Goal: Task Accomplishment & Management: Manage account settings

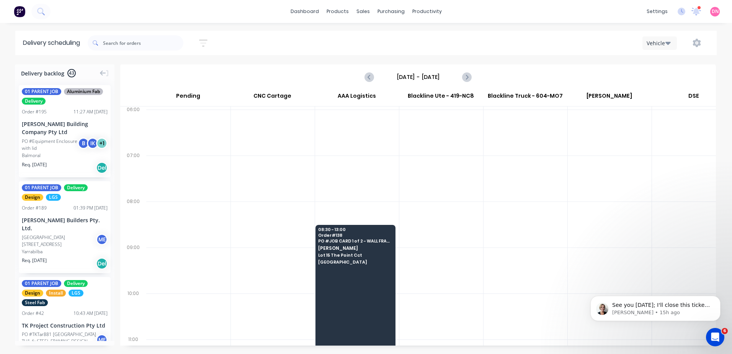
scroll to position [0, 0]
click at [472, 75] on button "Next page" at bounding box center [466, 76] width 15 height 15
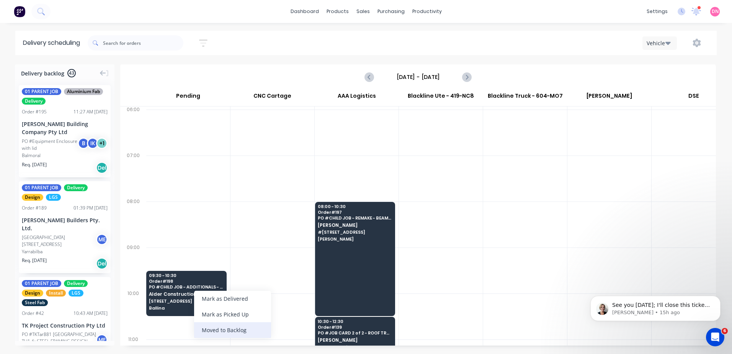
click at [213, 333] on div "Moved to Backlog" at bounding box center [232, 330] width 77 height 16
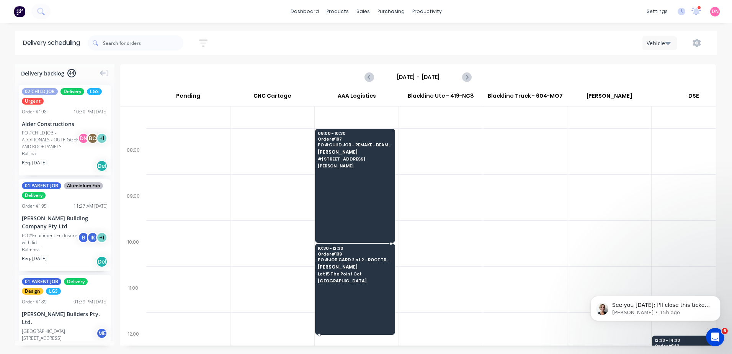
scroll to position [77, 0]
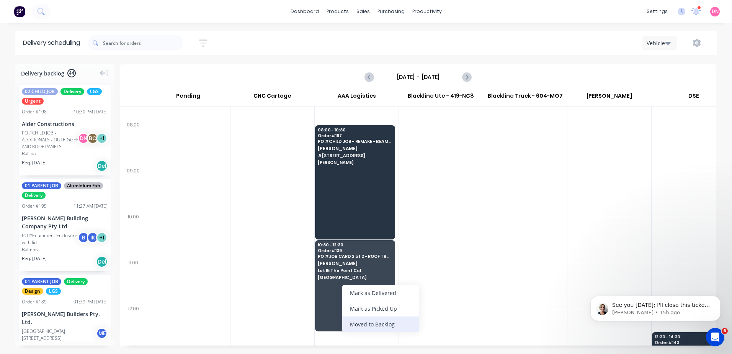
click at [357, 326] on div "Moved to Backlog" at bounding box center [380, 324] width 77 height 16
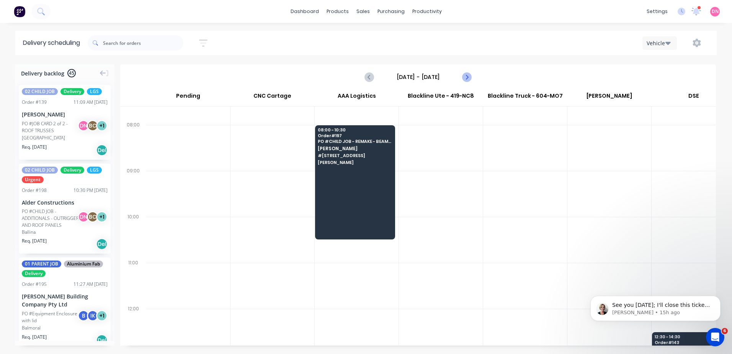
click at [469, 79] on icon "Next page" at bounding box center [466, 76] width 9 height 9
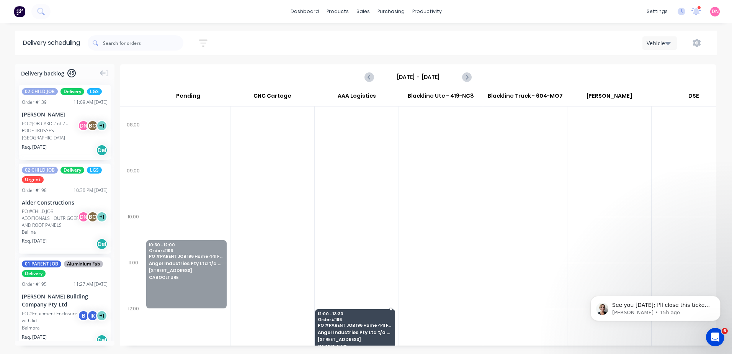
drag, startPoint x: 207, startPoint y: 257, endPoint x: 354, endPoint y: 332, distance: 165.0
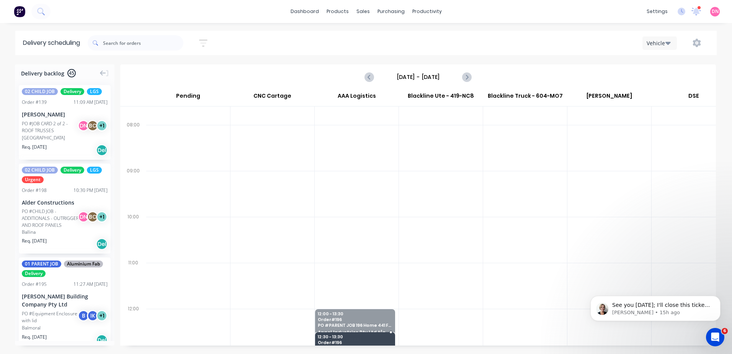
drag, startPoint x: 364, startPoint y: 309, endPoint x: 361, endPoint y: 326, distance: 17.1
click at [464, 77] on icon "Next page" at bounding box center [466, 76] width 9 height 9
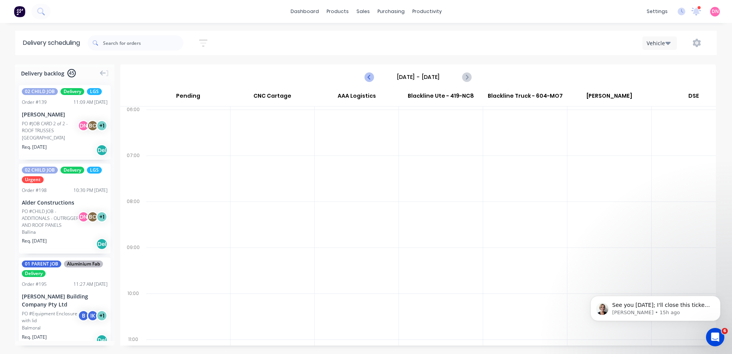
click at [366, 78] on icon "Previous page" at bounding box center [369, 76] width 9 height 9
type input "Thursday - 02/10/25"
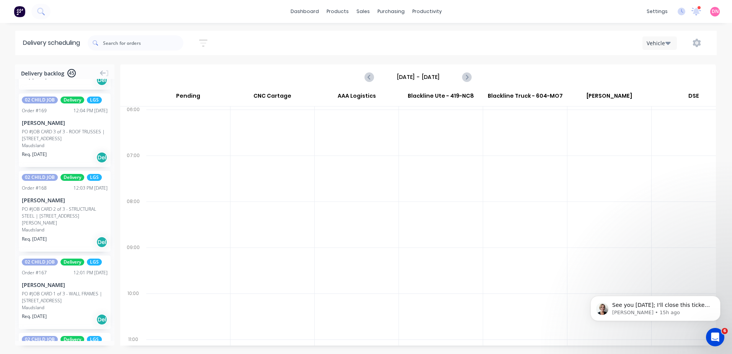
scroll to position [995, 0]
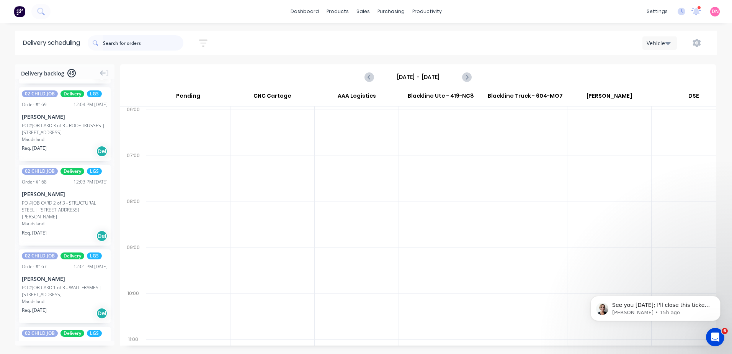
click at [114, 47] on input "text" at bounding box center [143, 42] width 80 height 15
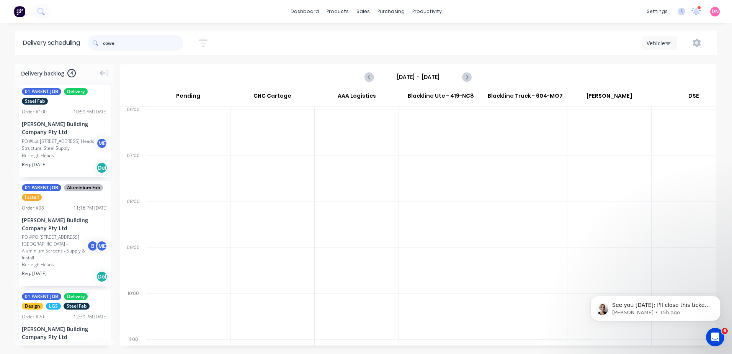
scroll to position [147, 0]
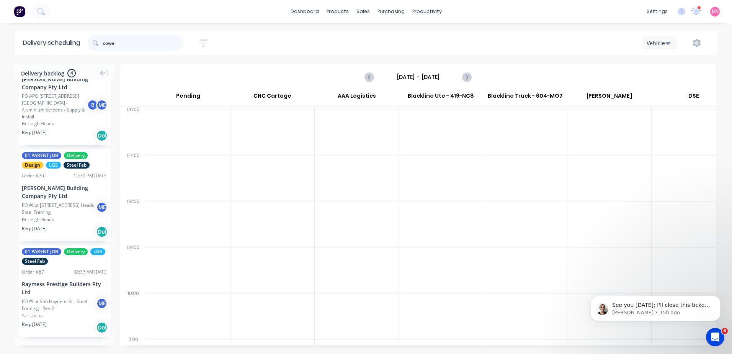
type input "cowe"
click at [201, 42] on button "button" at bounding box center [203, 43] width 24 height 15
click at [194, 115] on button "Filter by labels" at bounding box center [168, 118] width 72 height 11
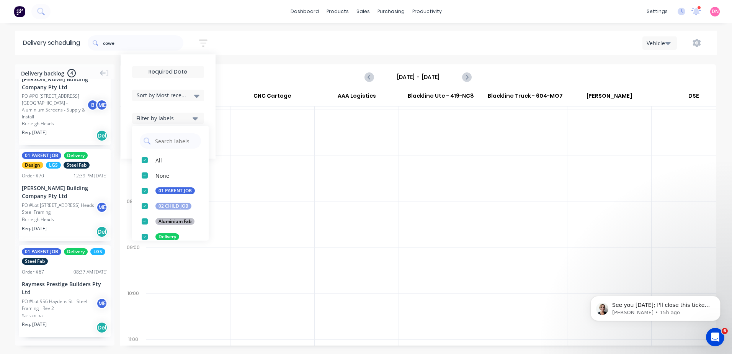
click at [194, 115] on button "Filter by labels" at bounding box center [168, 118] width 72 height 11
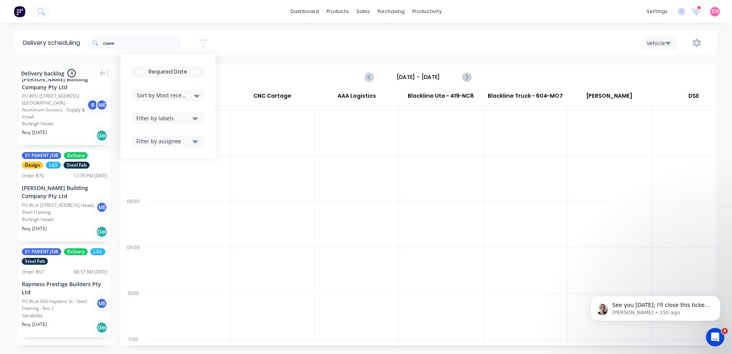
click at [201, 45] on icon "button" at bounding box center [203, 43] width 8 height 10
click at [195, 91] on div "Sort by Most recent Created date Required date Order number Customer name Most …" at bounding box center [168, 106] width 72 height 81
click at [195, 91] on div "Sort by Most recent" at bounding box center [168, 95] width 63 height 9
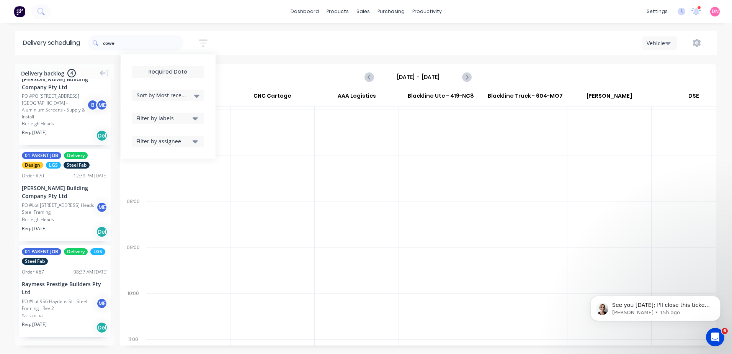
click at [198, 145] on icon "button" at bounding box center [195, 141] width 5 height 8
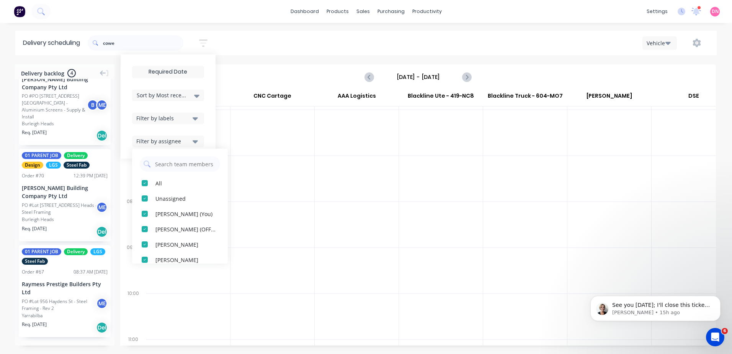
click at [198, 145] on icon "button" at bounding box center [195, 141] width 5 height 8
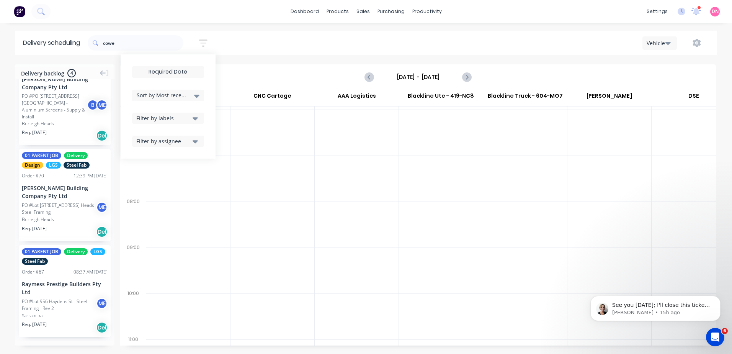
click at [203, 44] on icon "button" at bounding box center [203, 43] width 8 height 10
click at [460, 77] on button "Next page" at bounding box center [466, 76] width 15 height 15
click at [363, 77] on button "Previous page" at bounding box center [369, 76] width 15 height 15
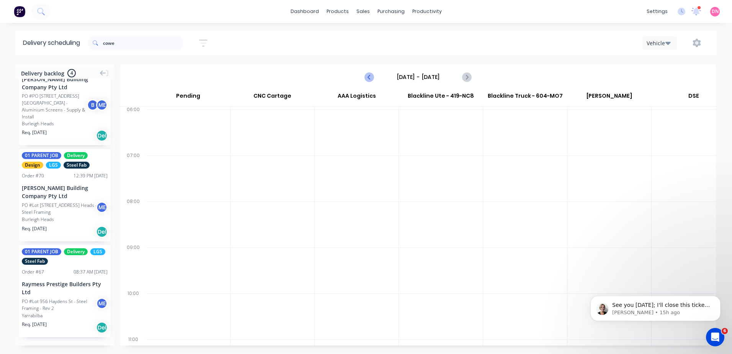
click at [363, 77] on button "Previous page" at bounding box center [369, 76] width 15 height 15
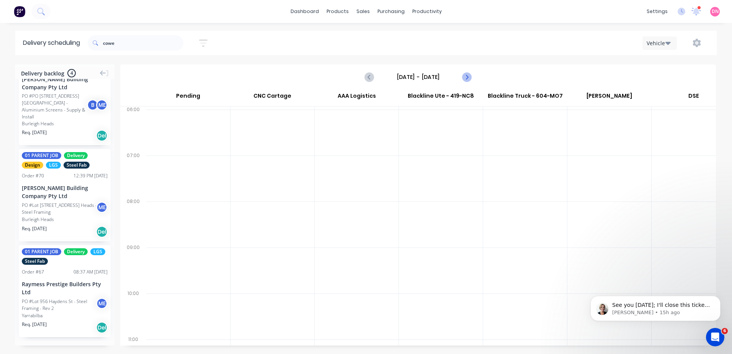
click at [463, 83] on button "Next page" at bounding box center [466, 76] width 15 height 15
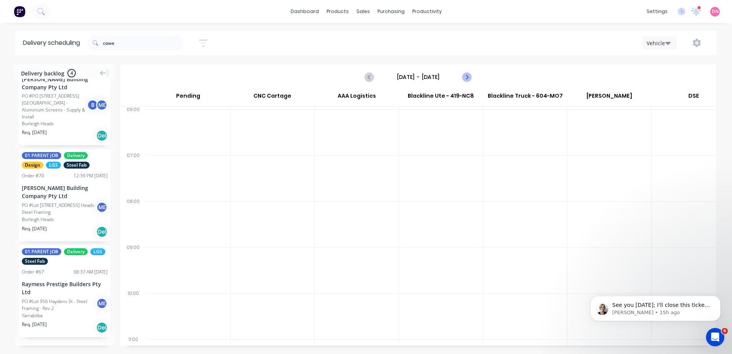
click at [463, 83] on button "Next page" at bounding box center [466, 76] width 15 height 15
click at [466, 72] on icon "Next page" at bounding box center [466, 76] width 9 height 9
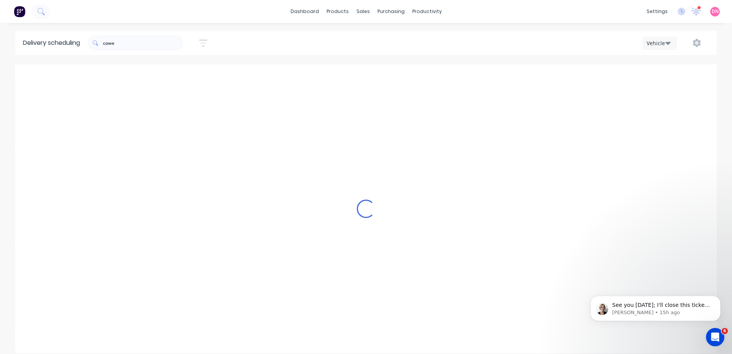
scroll to position [0, 0]
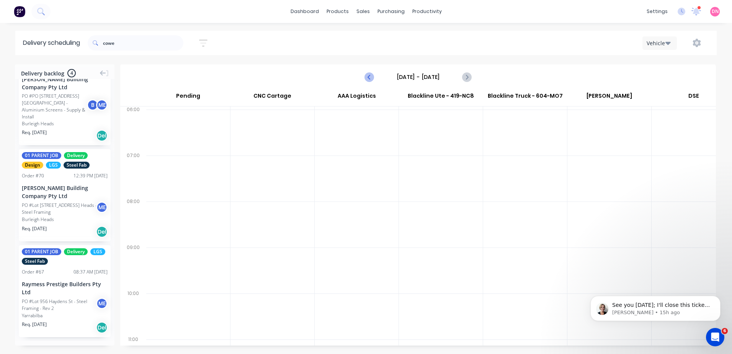
click at [374, 79] on button "Previous page" at bounding box center [369, 76] width 15 height 15
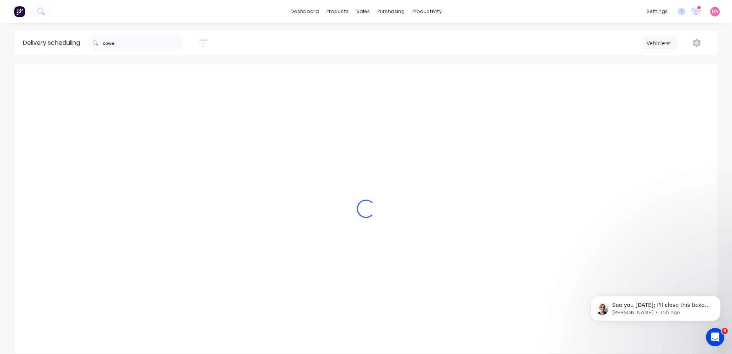
click at [374, 79] on button "Previous page" at bounding box center [369, 76] width 15 height 15
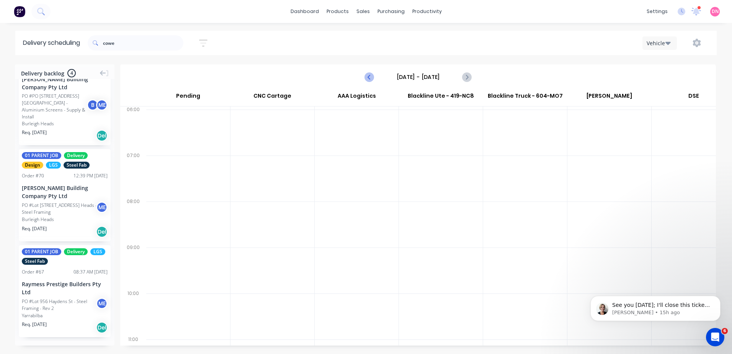
click at [374, 79] on button "Previous page" at bounding box center [369, 76] width 15 height 15
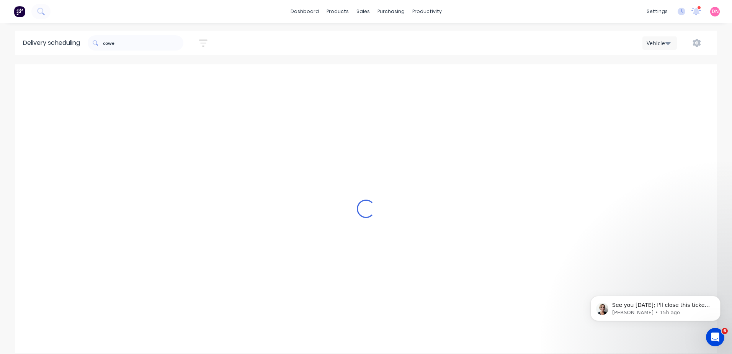
type input "Monday - 29/09/25"
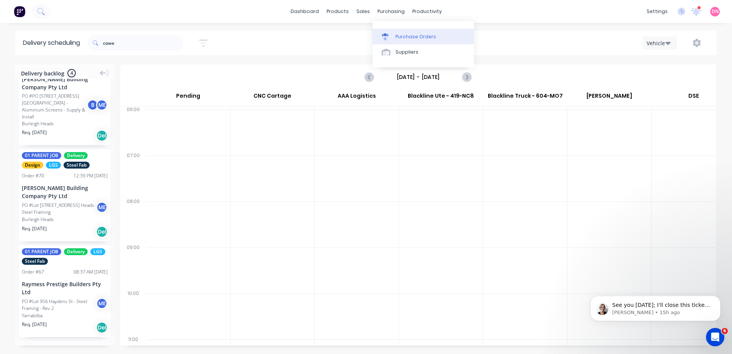
click at [403, 30] on link "Purchase Orders" at bounding box center [422, 36] width 101 height 15
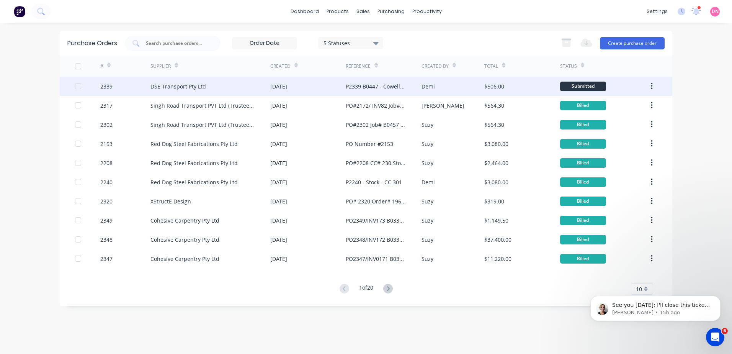
click at [193, 83] on div "DSE Transport Pty Ltd" at bounding box center [177, 86] width 55 height 8
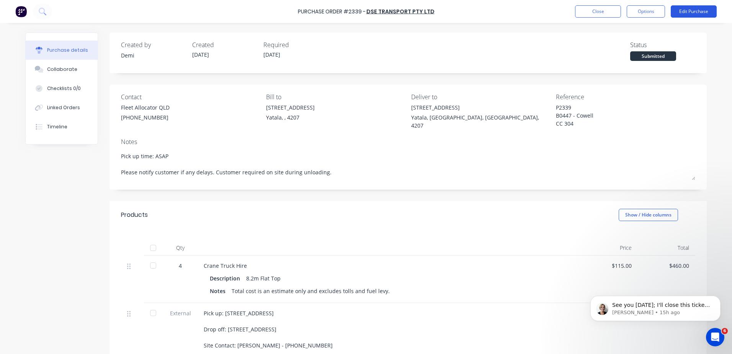
click at [696, 13] on button "Edit Purchase" at bounding box center [694, 11] width 46 height 12
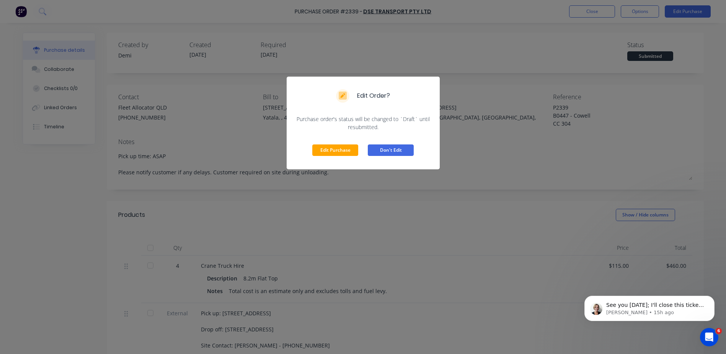
click at [381, 155] on button "Don't Edit" at bounding box center [391, 149] width 46 height 11
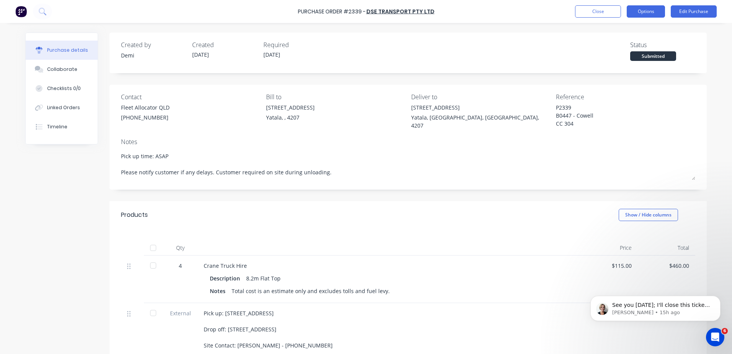
click at [645, 13] on button "Options" at bounding box center [646, 11] width 38 height 12
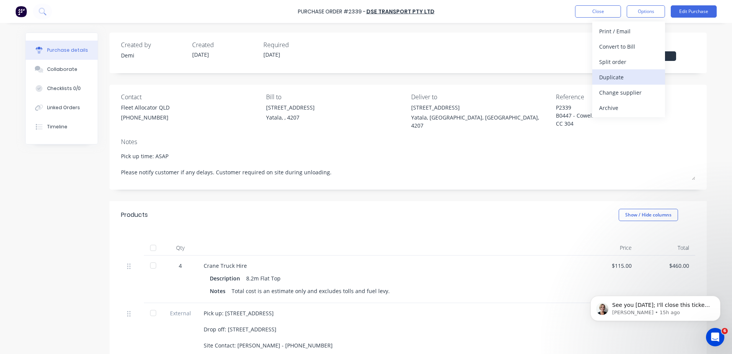
click at [637, 83] on button "Duplicate" at bounding box center [628, 76] width 73 height 15
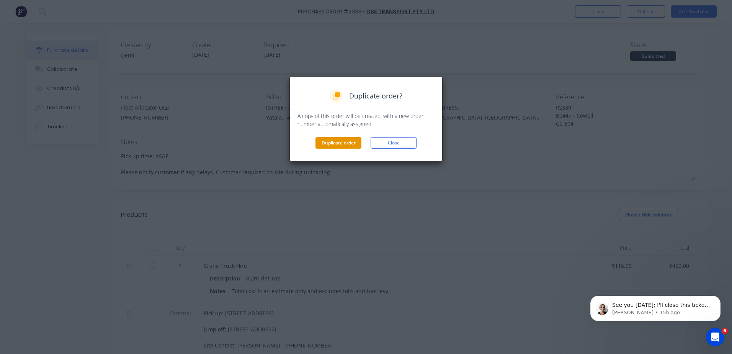
click at [322, 141] on button "Duplicate order" at bounding box center [338, 142] width 46 height 11
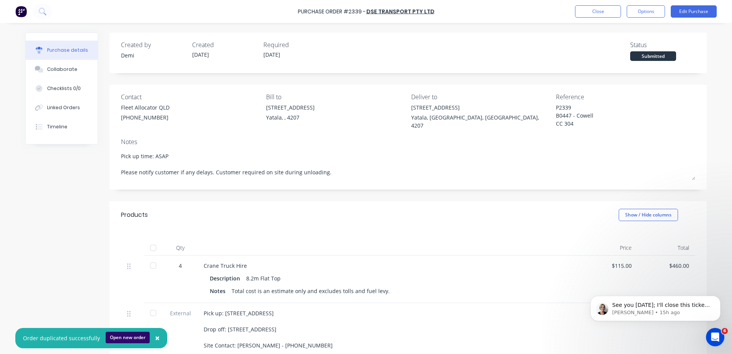
click at [120, 334] on button "Open new order" at bounding box center [128, 336] width 44 height 11
type textarea "x"
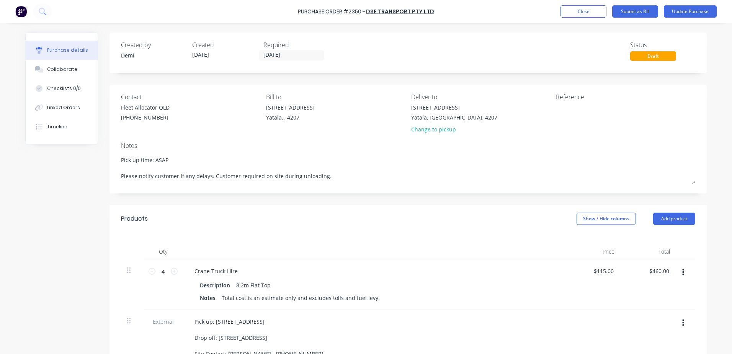
type textarea "x"
click at [595, 119] on textarea at bounding box center [604, 111] width 96 height 17
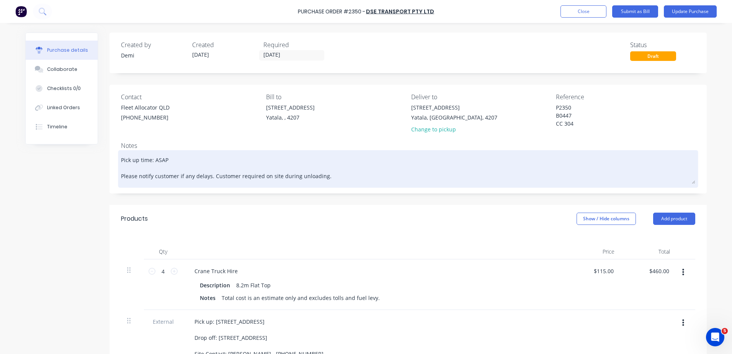
type textarea "P2350 B0447 CC 304"
click at [337, 183] on textarea "Pick up time: ASAP Please notify customer if any delays. Customer required on s…" at bounding box center [408, 168] width 574 height 32
drag, startPoint x: 320, startPoint y: 179, endPoint x: 210, endPoint y: 179, distance: 109.9
click at [210, 179] on textarea "Pick up time: ASAP Please notify customer if any delays. Customer required on s…" at bounding box center [408, 168] width 574 height 32
click at [209, 176] on textarea "Pick up time: ASAP Please notify customer if any delays. There is a crane waiti…" at bounding box center [408, 168] width 574 height 32
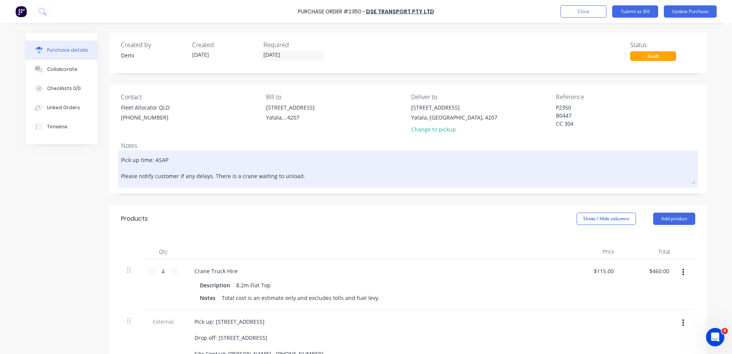
click at [186, 161] on textarea "Pick up time: ASAP Please notify customer if any delays. There is a crane waiti…" at bounding box center [408, 168] width 574 height 32
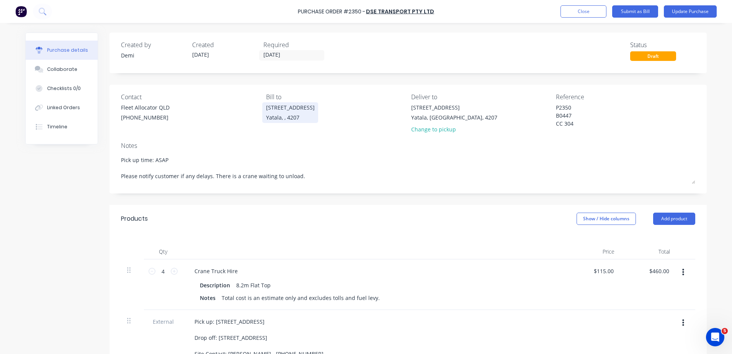
type textarea "Pick up time: ASAP Please notify customer if any delays. There is a crane waiti…"
click at [289, 107] on div "33 Computer Road" at bounding box center [290, 107] width 49 height 8
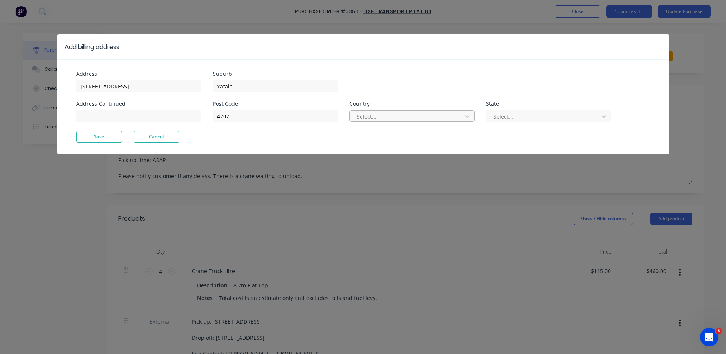
drag, startPoint x: 345, startPoint y: 114, endPoint x: 359, endPoint y: 114, distance: 14.2
click at [359, 114] on div "Post Code 4207 Country Select... State Select..." at bounding box center [412, 116] width 398 height 30
drag, startPoint x: 359, startPoint y: 114, endPoint x: 374, endPoint y: 118, distance: 14.6
click at [374, 118] on div at bounding box center [407, 117] width 102 height 10
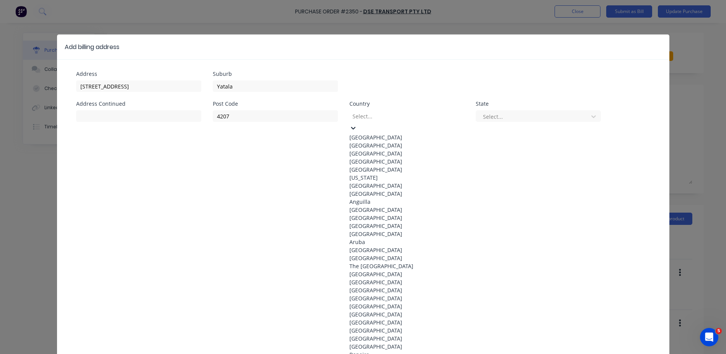
click at [383, 136] on div "Australia" at bounding box center [406, 137] width 115 height 8
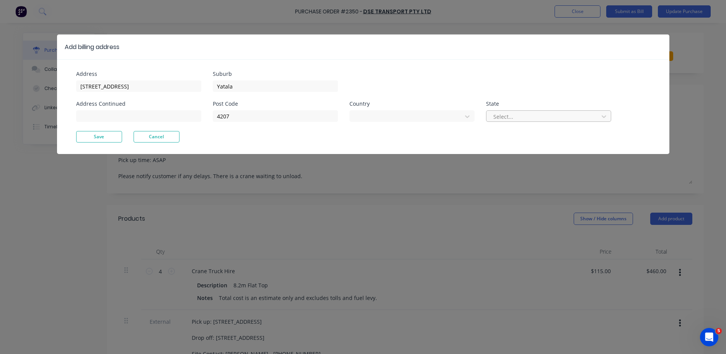
click at [516, 116] on div at bounding box center [544, 117] width 102 height 10
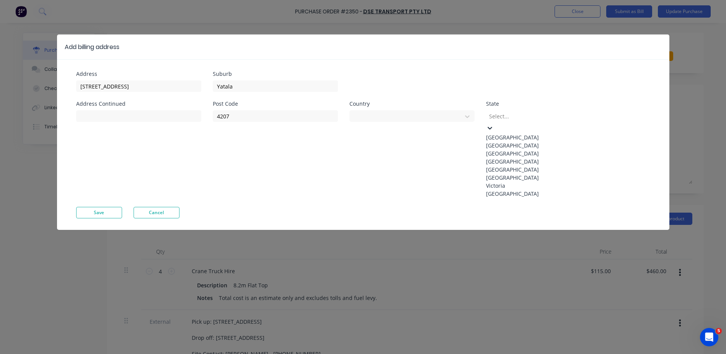
click at [520, 165] on div "Queensland" at bounding box center [543, 161] width 115 height 8
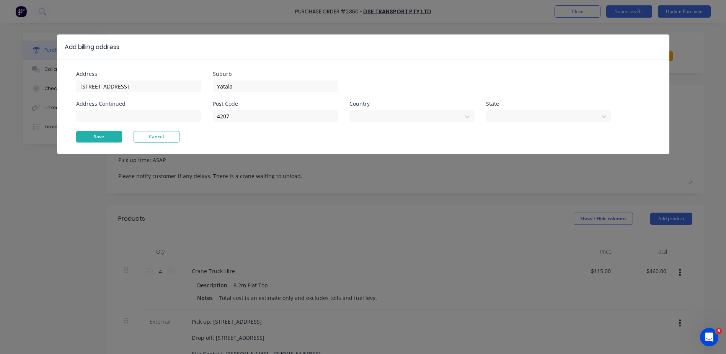
click at [108, 140] on button "Save" at bounding box center [99, 136] width 46 height 11
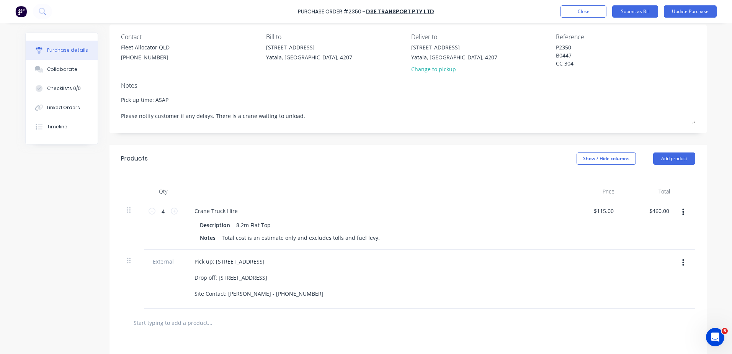
scroll to position [77, 0]
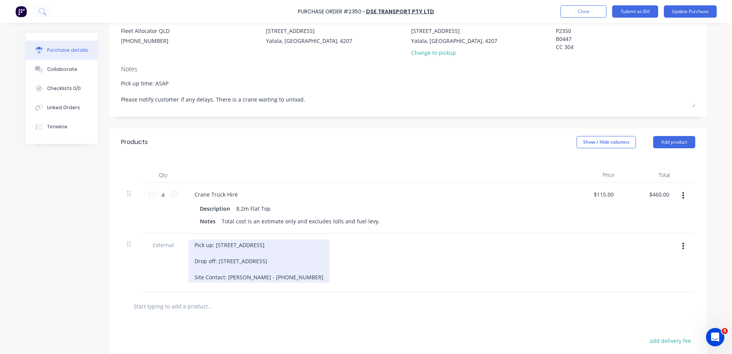
click at [308, 277] on div "Pick up: 33 Computer Road, Yatala QLD 4207 Drop off: Lot 1002 Cowell Drive, Bur…" at bounding box center [258, 260] width 141 height 43
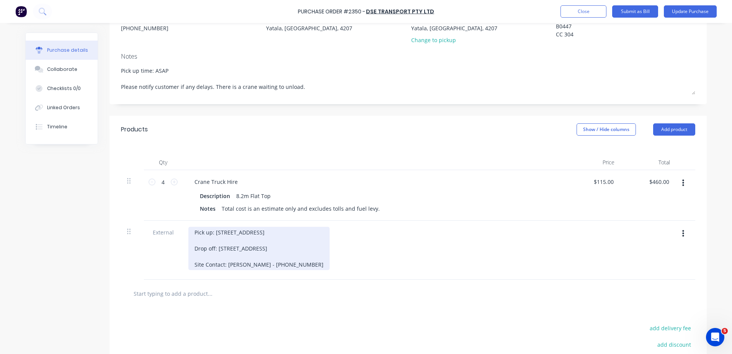
scroll to position [38, 0]
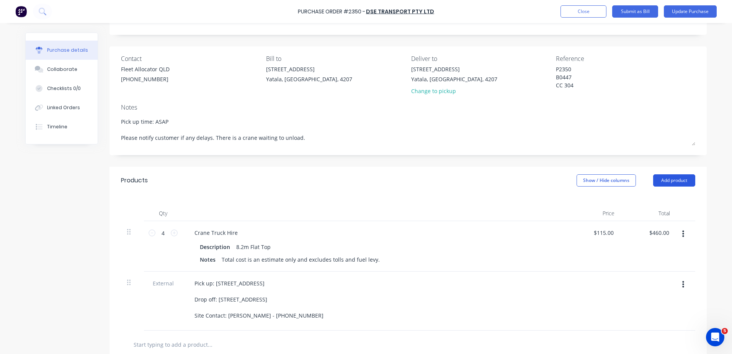
click at [681, 179] on button "Add product" at bounding box center [674, 180] width 42 height 12
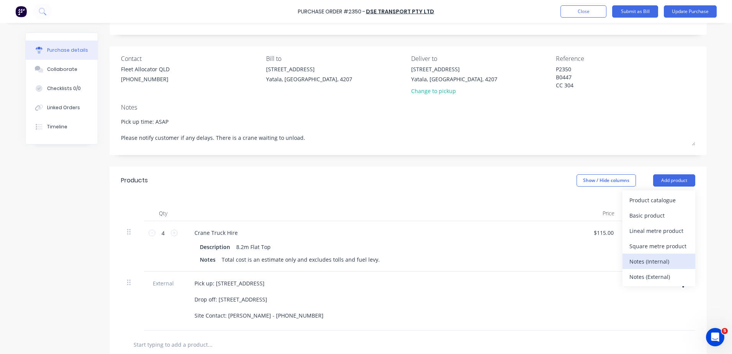
click at [664, 265] on div "Notes (Internal)" at bounding box center [658, 261] width 59 height 11
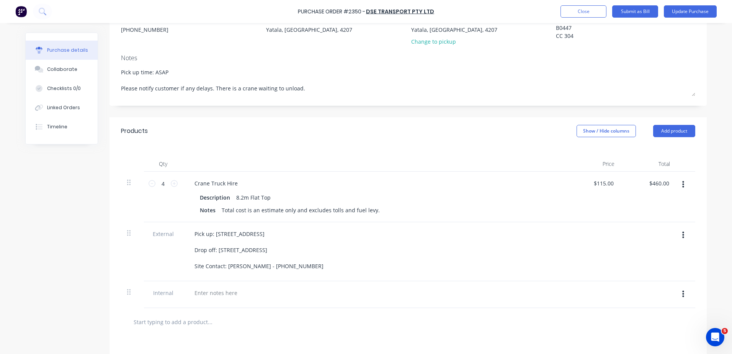
scroll to position [153, 0]
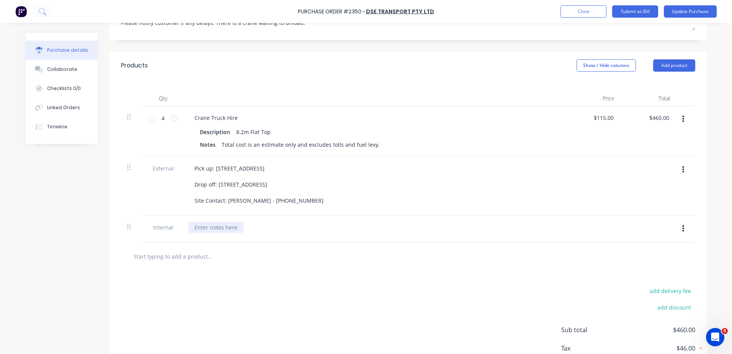
click at [227, 230] on div at bounding box center [215, 227] width 55 height 11
click at [689, 13] on button "Update Purchase" at bounding box center [690, 11] width 53 height 12
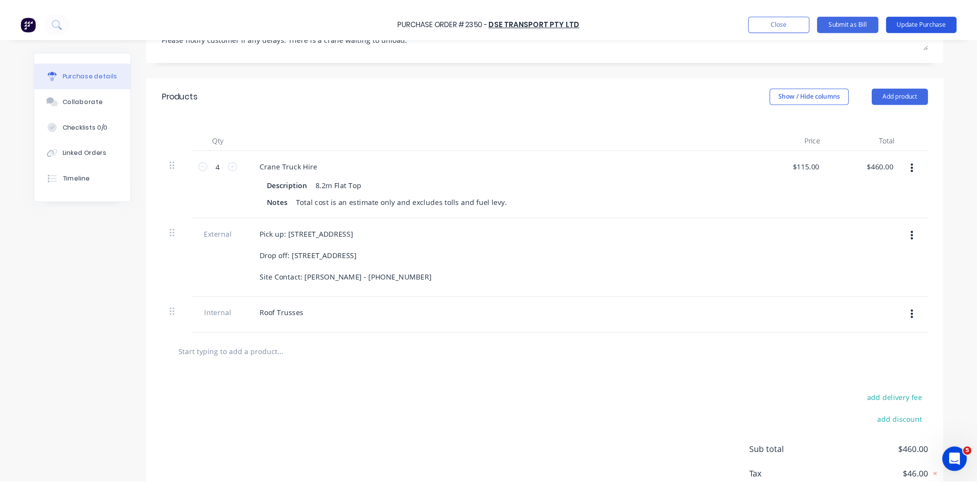
scroll to position [0, 0]
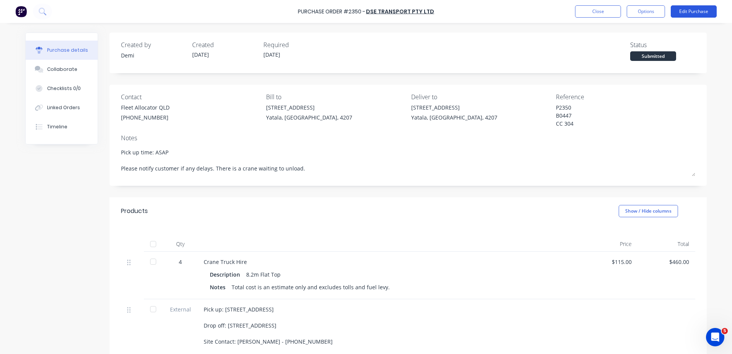
click at [689, 13] on button "Edit Purchase" at bounding box center [694, 11] width 46 height 12
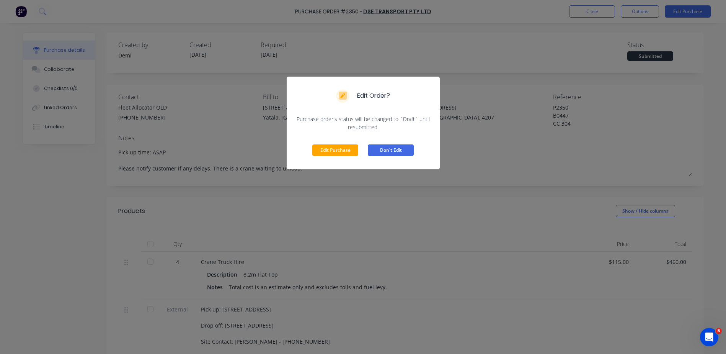
drag, startPoint x: 407, startPoint y: 147, endPoint x: 609, endPoint y: 26, distance: 235.0
click at [407, 147] on button "Don't Edit" at bounding box center [391, 149] width 46 height 11
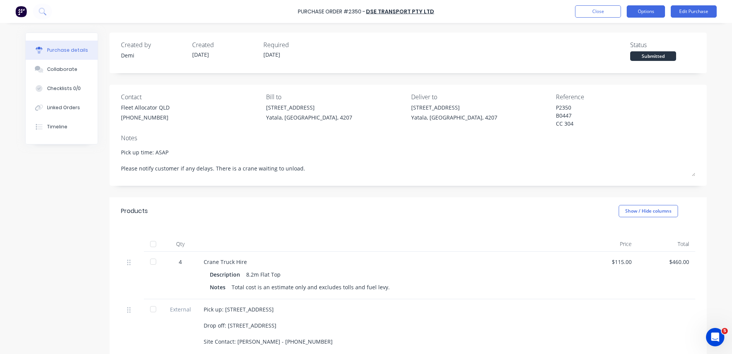
click at [638, 15] on button "Options" at bounding box center [646, 11] width 38 height 12
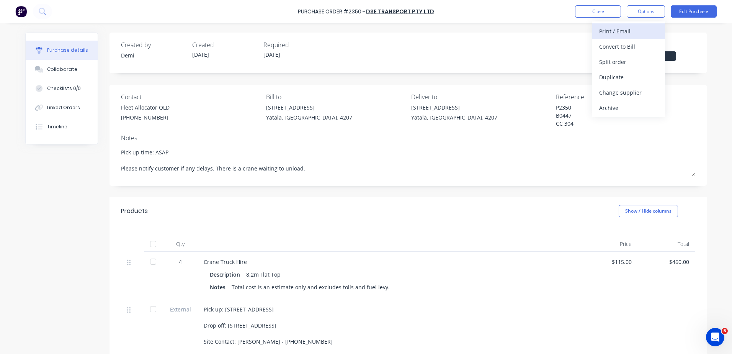
click at [640, 34] on div "Print / Email" at bounding box center [628, 31] width 59 height 11
click at [633, 55] on button "Without pricing" at bounding box center [628, 61] width 73 height 15
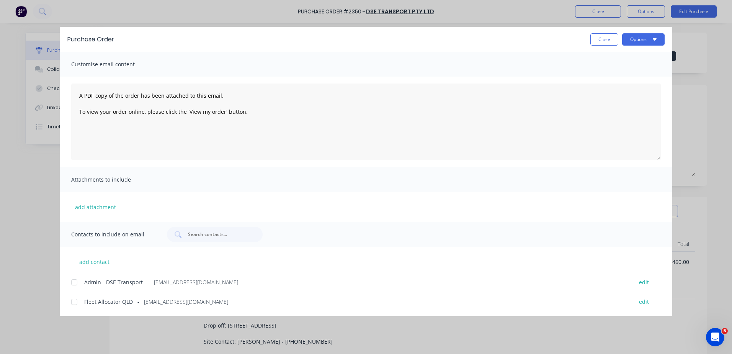
click at [78, 304] on div at bounding box center [74, 301] width 15 height 15
click at [633, 43] on button "Options" at bounding box center [643, 39] width 42 height 12
click at [620, 89] on div "Email" at bounding box center [628, 89] width 59 height 11
click at [638, 42] on button "Options" at bounding box center [643, 39] width 42 height 12
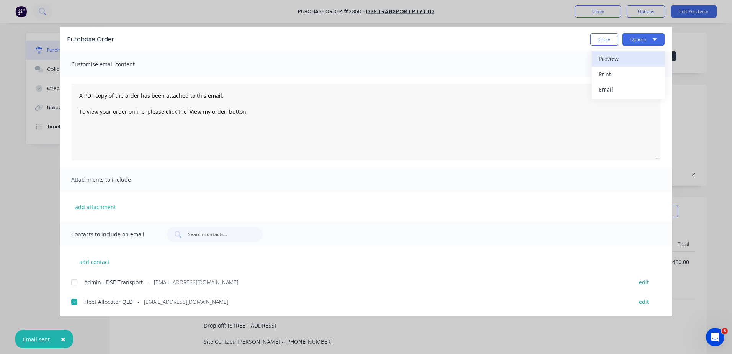
click at [626, 62] on div "Preview" at bounding box center [628, 58] width 59 height 11
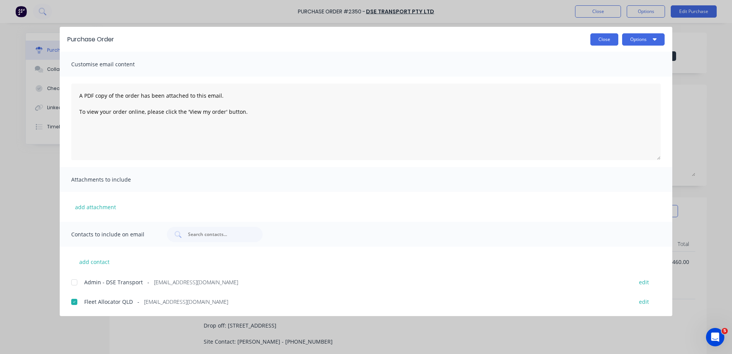
click at [608, 41] on button "Close" at bounding box center [604, 39] width 28 height 12
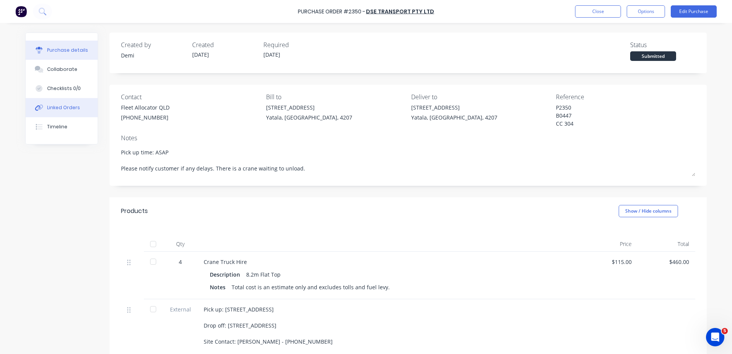
click at [67, 103] on button "Linked Orders" at bounding box center [62, 107] width 72 height 19
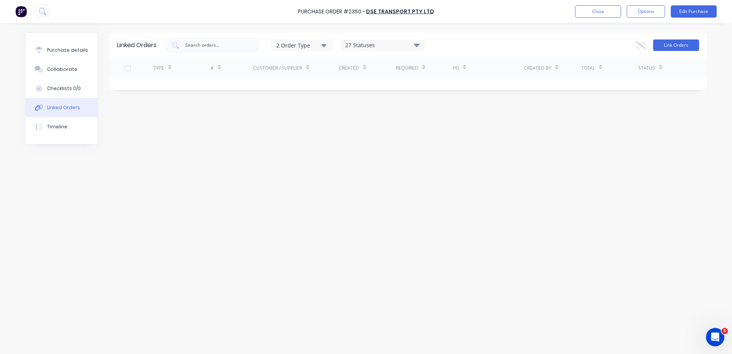
click at [659, 43] on button "Link Orders" at bounding box center [676, 44] width 46 height 11
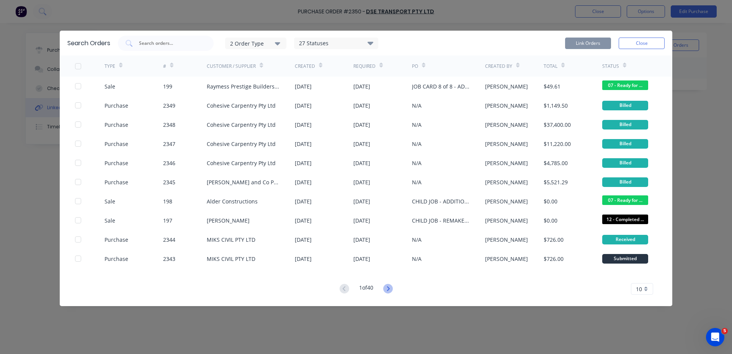
click at [391, 287] on icon at bounding box center [388, 289] width 10 height 10
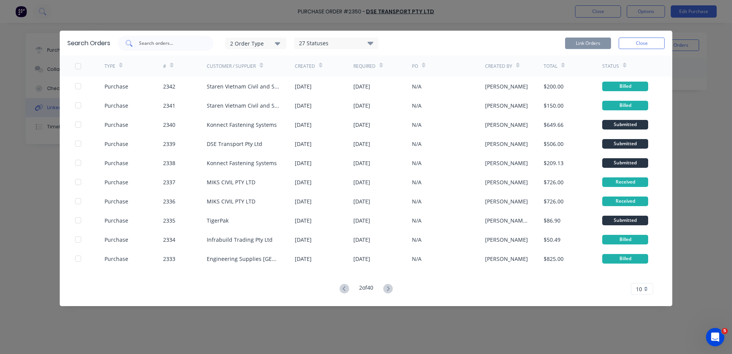
click at [166, 45] on input "text" at bounding box center [170, 43] width 64 height 8
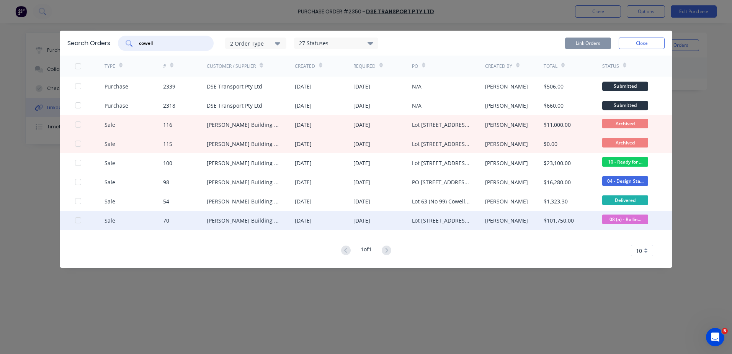
type input "cowell"
click at [82, 222] on div at bounding box center [89, 220] width 29 height 19
click at [76, 221] on div at bounding box center [77, 219] width 15 height 15
click at [596, 47] on button "Link Orders" at bounding box center [588, 43] width 46 height 11
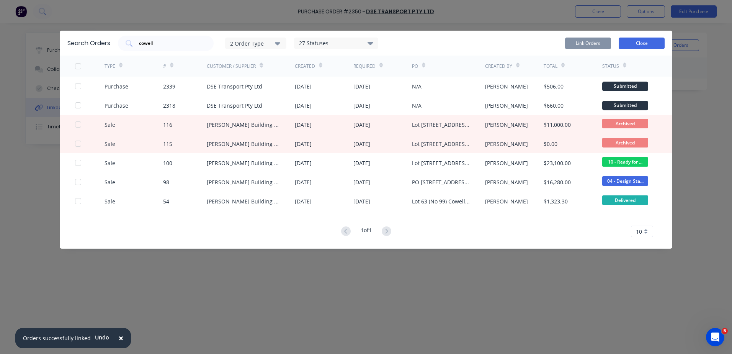
click at [629, 44] on button "Close" at bounding box center [642, 43] width 46 height 11
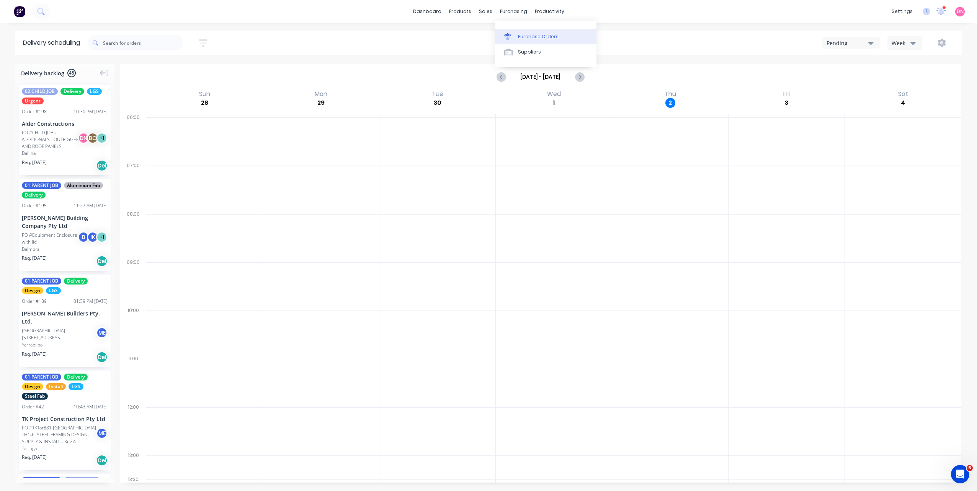
click at [505, 36] on icon at bounding box center [507, 38] width 6 height 4
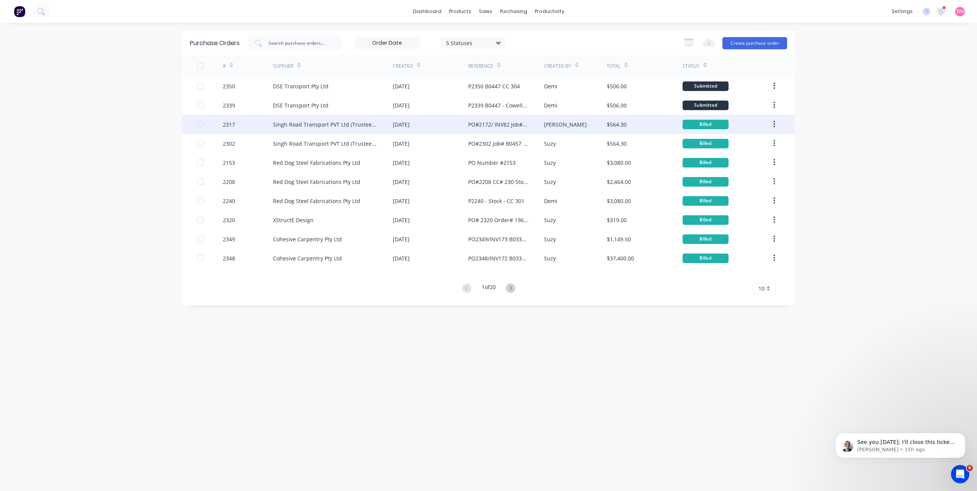
click at [352, 122] on div "Singh Road Transport PVT Ltd (Trustee for Gill Transport Service)" at bounding box center [325, 125] width 104 height 8
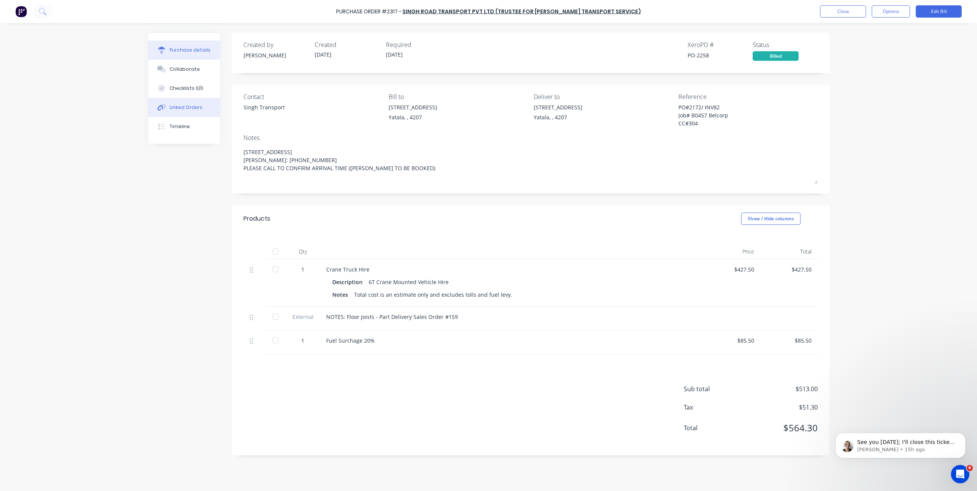
click at [207, 104] on button "Linked Orders" at bounding box center [184, 107] width 72 height 19
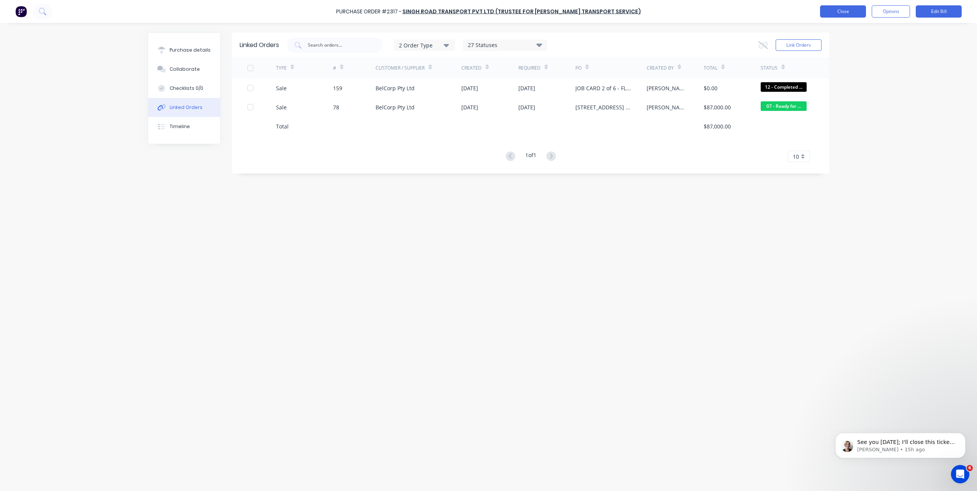
click at [829, 15] on button "Close" at bounding box center [843, 11] width 46 height 12
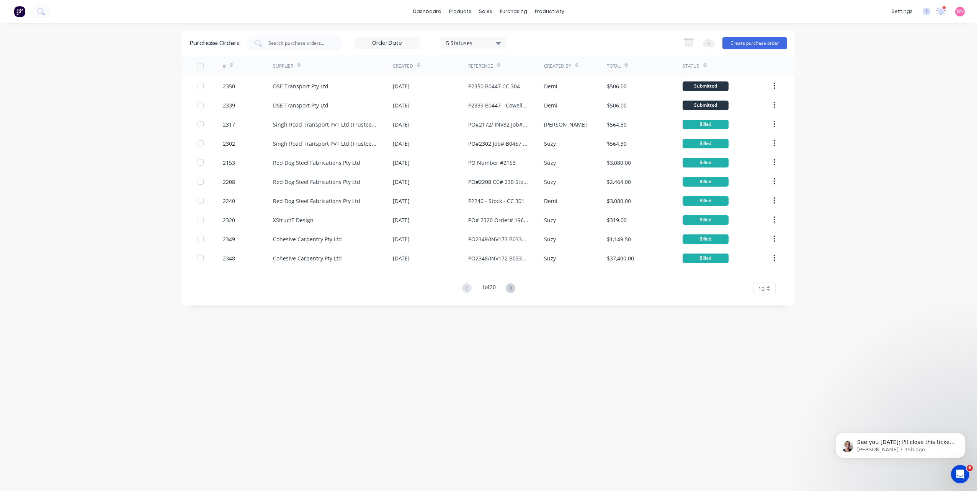
click at [291, 64] on div "Supplier" at bounding box center [283, 66] width 20 height 7
click at [312, 41] on input "text" at bounding box center [300, 43] width 64 height 8
click at [297, 64] on icon at bounding box center [298, 65] width 3 height 6
click at [419, 72] on div "Created" at bounding box center [407, 65] width 28 height 13
click at [420, 65] on div "Created" at bounding box center [430, 65] width 75 height 21
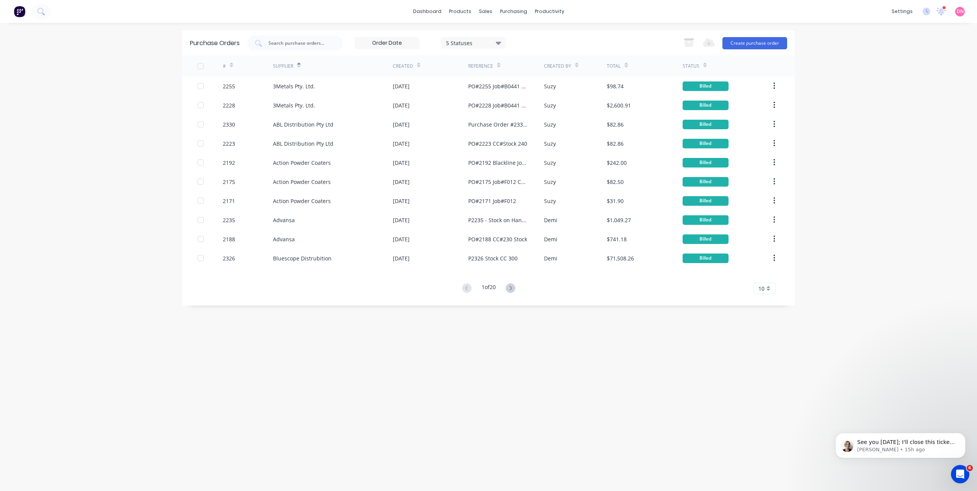
click at [420, 65] on div "Created" at bounding box center [430, 65] width 75 height 21
click at [578, 64] on div "Created By" at bounding box center [575, 65] width 63 height 21
click at [575, 63] on icon at bounding box center [576, 65] width 3 height 6
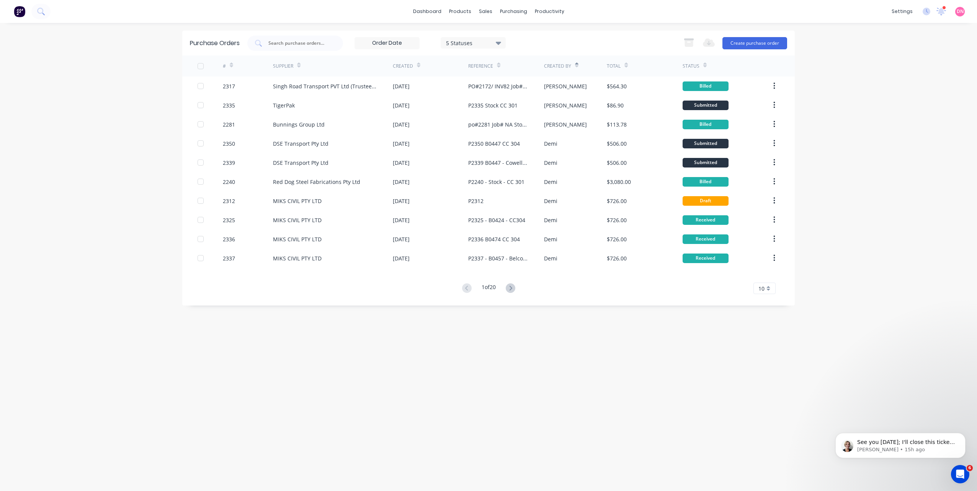
click at [417, 64] on icon at bounding box center [418, 65] width 3 height 6
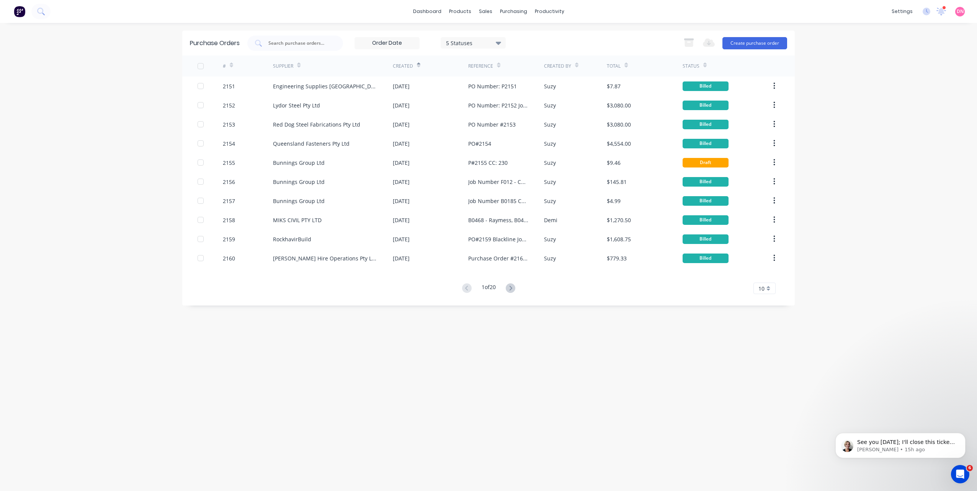
click at [470, 45] on div "5 Statuses" at bounding box center [473, 43] width 55 height 8
click at [527, 155] on div at bounding box center [524, 154] width 15 height 15
click at [527, 140] on div at bounding box center [524, 139] width 15 height 15
click at [552, 43] on div "3 Statuses 3 Statuses Export to Excel (XLSX) Create purchase order" at bounding box center [517, 43] width 540 height 15
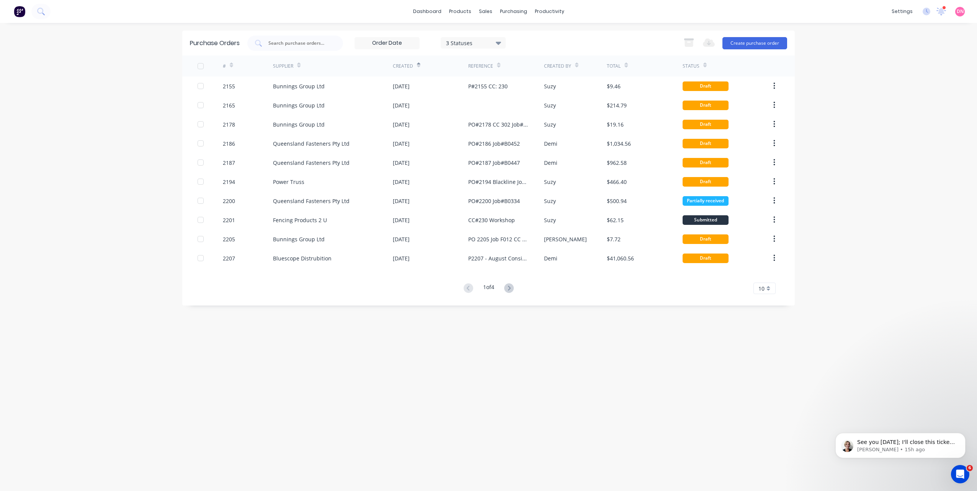
click at [771, 288] on div "10" at bounding box center [764, 288] width 22 height 11
click at [764, 384] on div "35" at bounding box center [764, 383] width 21 height 13
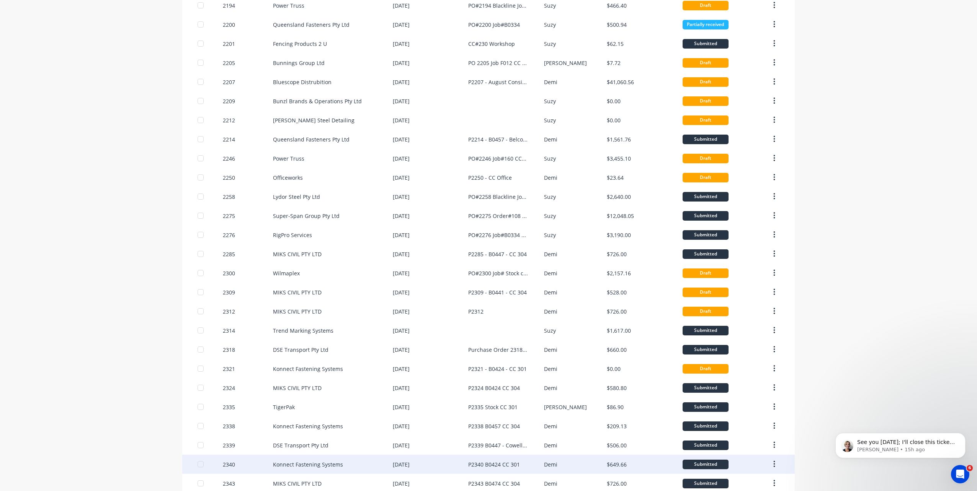
scroll to position [230, 0]
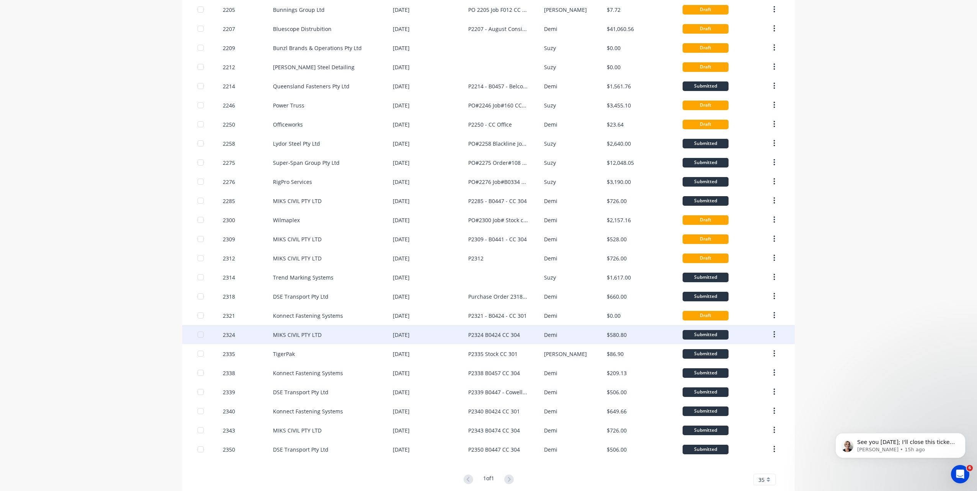
click at [312, 341] on div "MIKS CIVIL PTY LTD" at bounding box center [333, 334] width 120 height 19
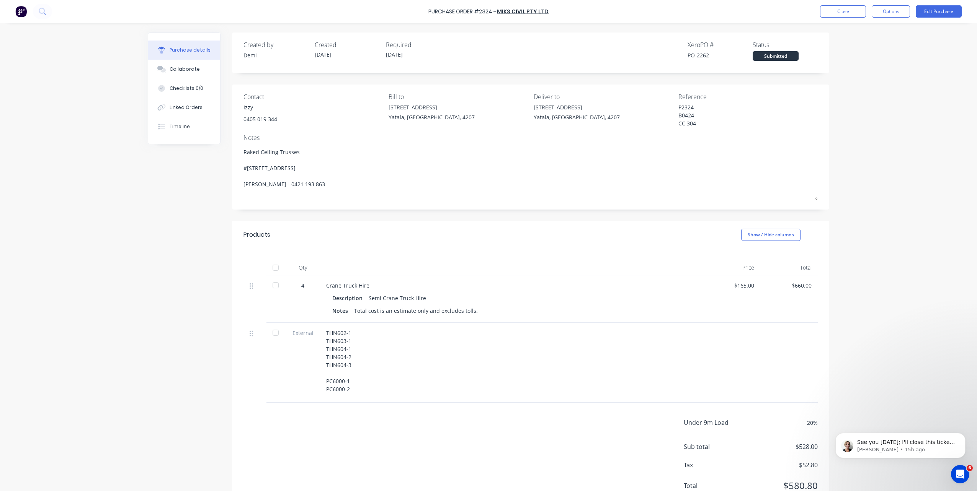
click at [525, 16] on div "Purchase Order #2324 - MIKS CIVIL PTY LTD Close Options Edit Purchase" at bounding box center [488, 11] width 977 height 23
click at [526, 13] on link "MIKS CIVIL PTY LTD" at bounding box center [523, 12] width 52 height 8
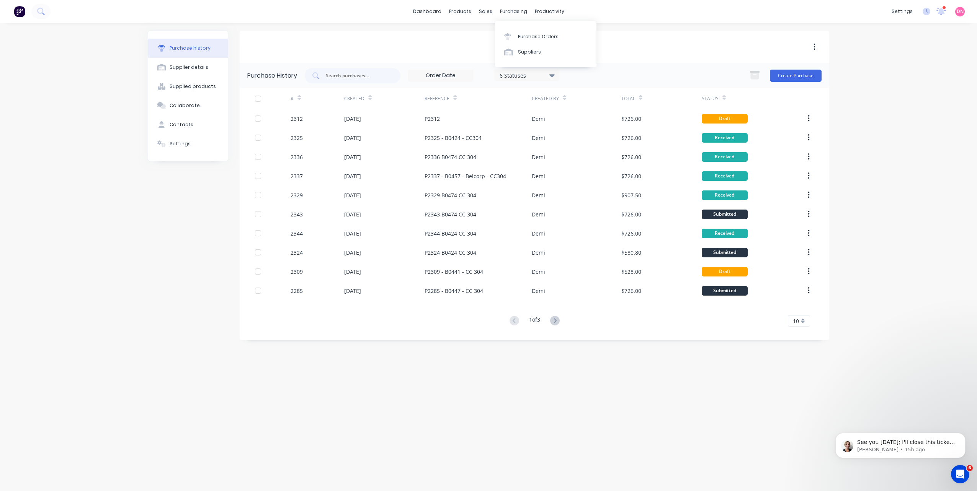
click at [661, 53] on div "MIKS CIVIL PTY LTD" at bounding box center [534, 47] width 589 height 33
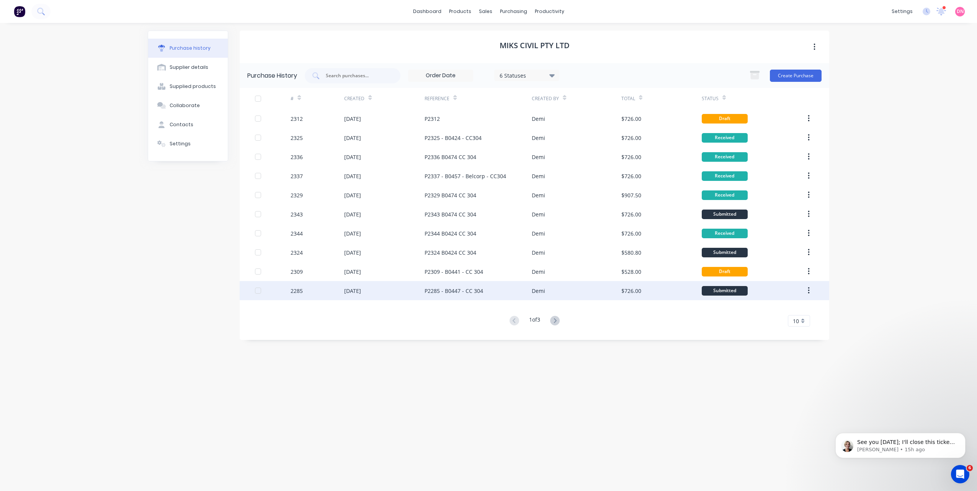
click at [550, 297] on div "Demi" at bounding box center [576, 290] width 89 height 19
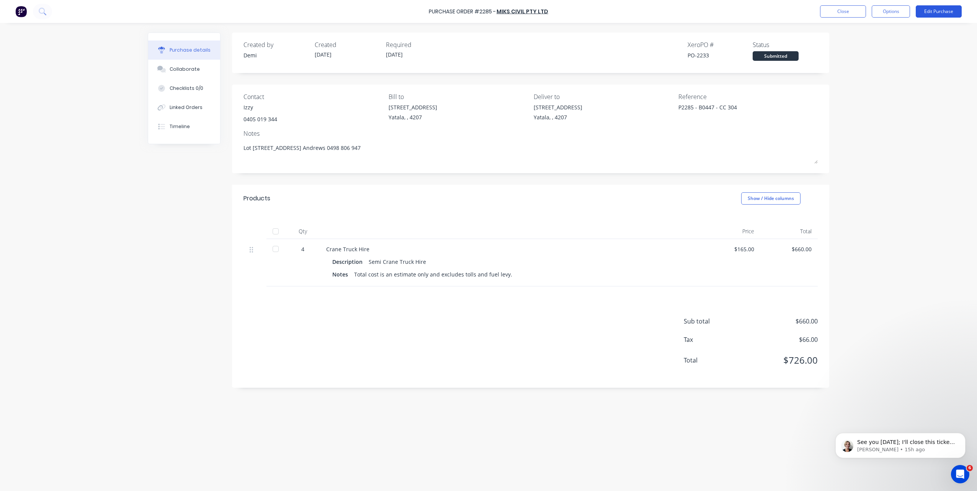
click at [919, 16] on button "Edit Purchase" at bounding box center [939, 11] width 46 height 12
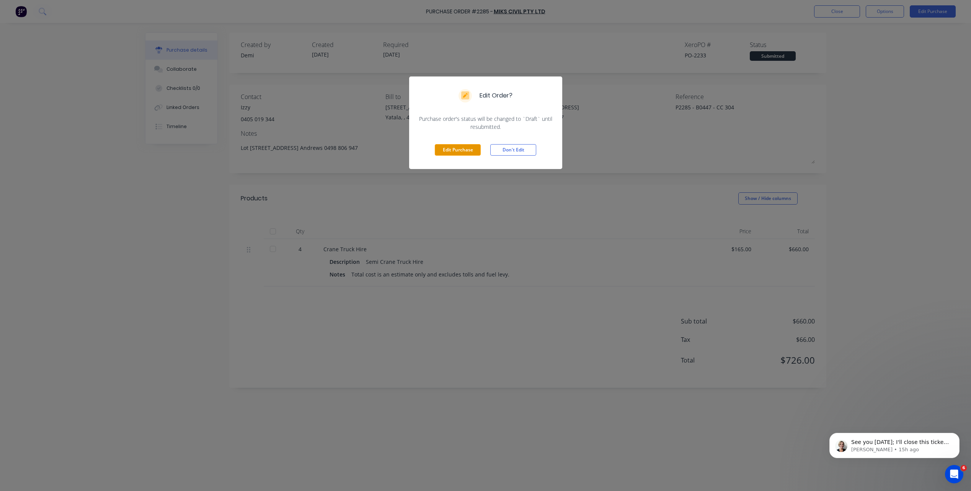
click at [471, 153] on button "Edit Purchase" at bounding box center [458, 149] width 46 height 11
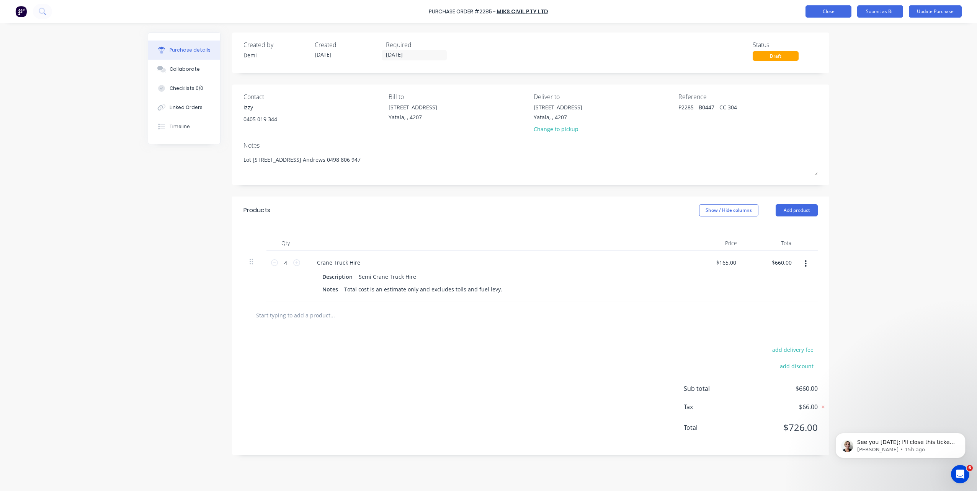
click at [831, 11] on button "Close" at bounding box center [828, 11] width 46 height 12
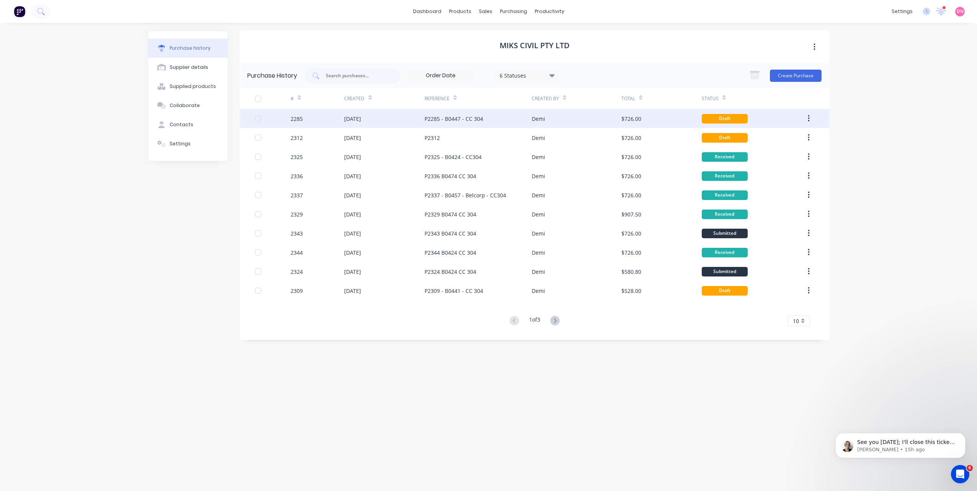
click at [483, 115] on div "P2285 - B0447 - CC 304" at bounding box center [477, 118] width 107 height 19
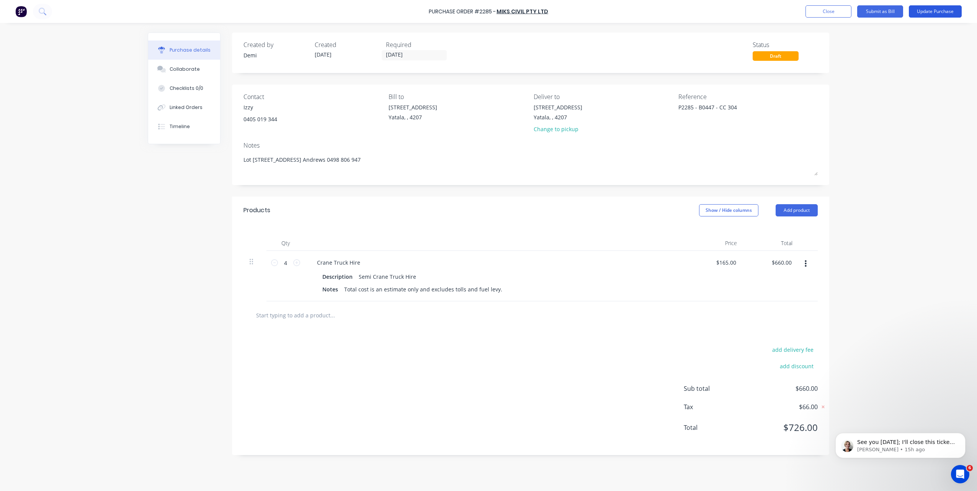
click at [926, 10] on button "Update Purchase" at bounding box center [935, 11] width 53 height 12
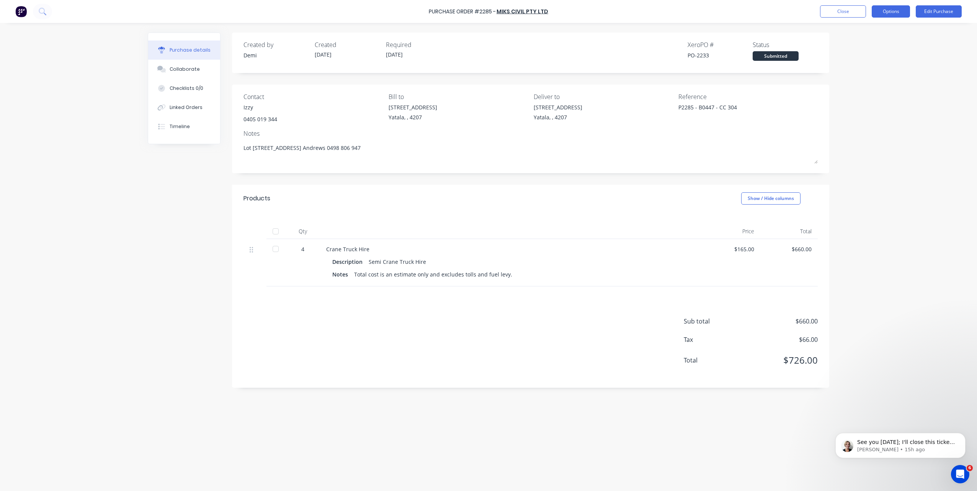
click at [885, 12] on button "Options" at bounding box center [891, 11] width 38 height 12
click at [875, 76] on div "Duplicate" at bounding box center [873, 77] width 59 height 11
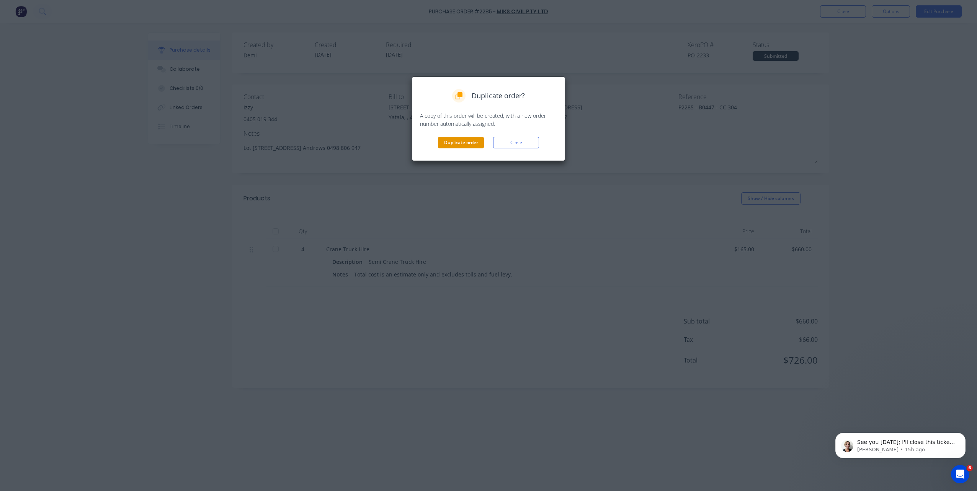
click at [473, 142] on button "Duplicate order" at bounding box center [461, 142] width 46 height 11
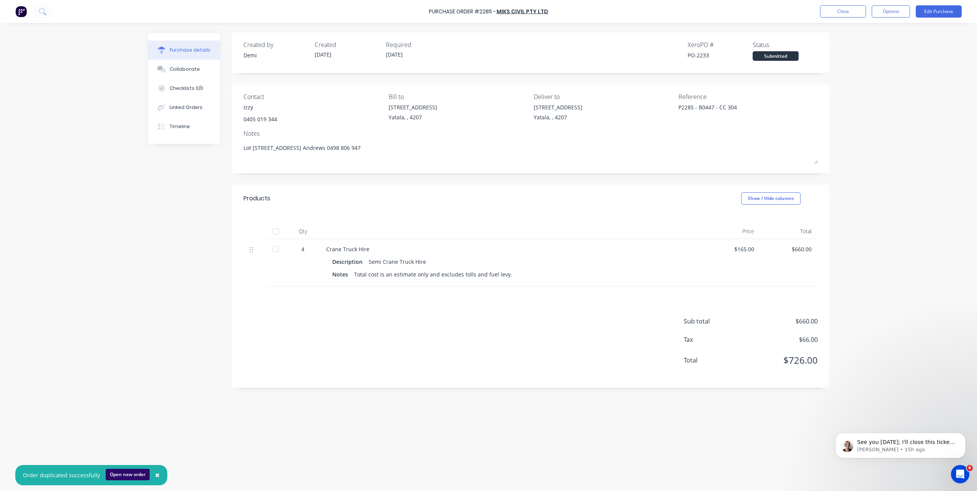
click at [134, 473] on button "Open new order" at bounding box center [128, 474] width 44 height 11
type textarea "x"
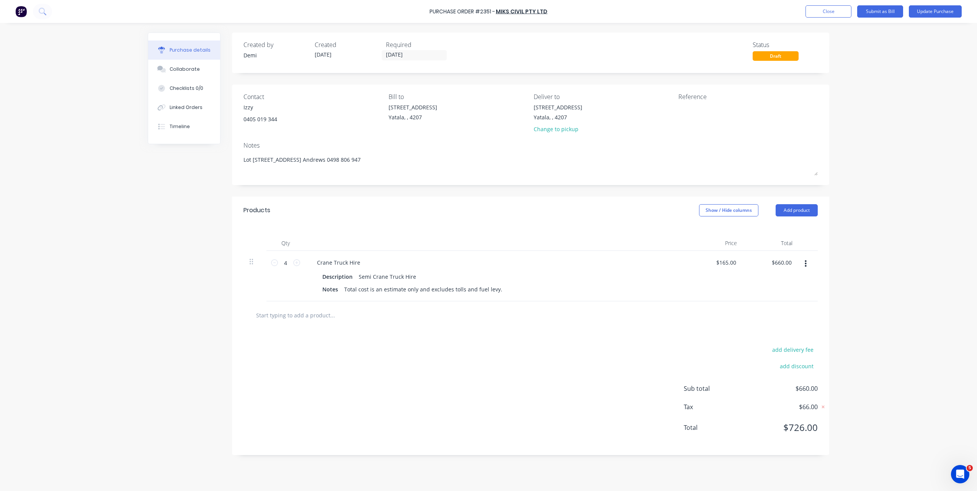
drag, startPoint x: 322, startPoint y: 172, endPoint x: 236, endPoint y: 171, distance: 85.4
click at [236, 171] on div "Contact Izzy 0405 019 344 Bill to 33 Computer Road Yatala, , 4207 Deliver to 33…" at bounding box center [530, 135] width 597 height 101
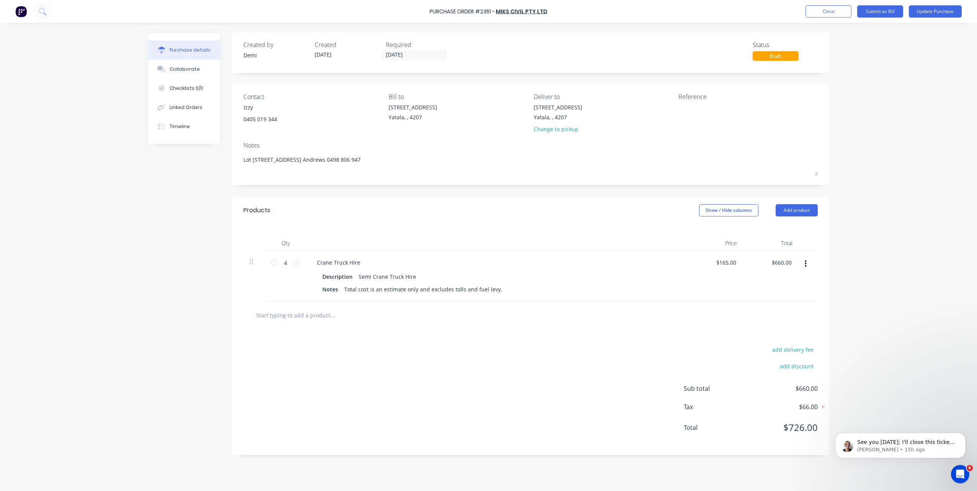
type textarea "x"
type textarea "Lot 1002 Cowell Drive, Burleigh Heads, QLD 4220"
type textarea "x"
type textarea "Lot 1002 Cowell Drive, Burleigh Heads, QLD 4220"
click at [319, 312] on input "text" at bounding box center [332, 315] width 153 height 15
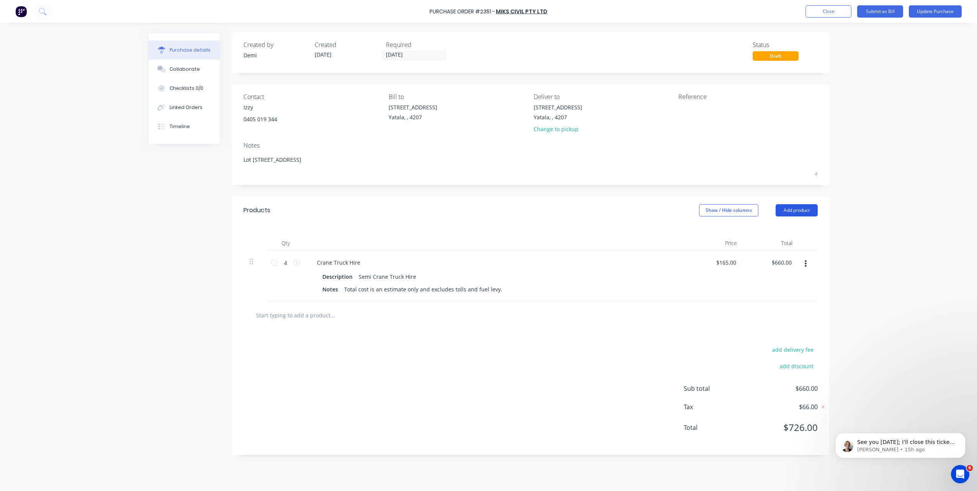
click at [784, 213] on button "Add product" at bounding box center [796, 210] width 42 height 12
click at [327, 317] on input "text" at bounding box center [332, 315] width 153 height 15
paste input "Pick up: 33 Computer Road, Yatala QLD 4207 Drop off: Lot 1002 Cowell Drive, Bur…"
type textarea "x"
type input "Pick up: 33 Computer Road, Yatala QLD 4207 Drop off: Lot 1002 Cowell Drive, Bur…"
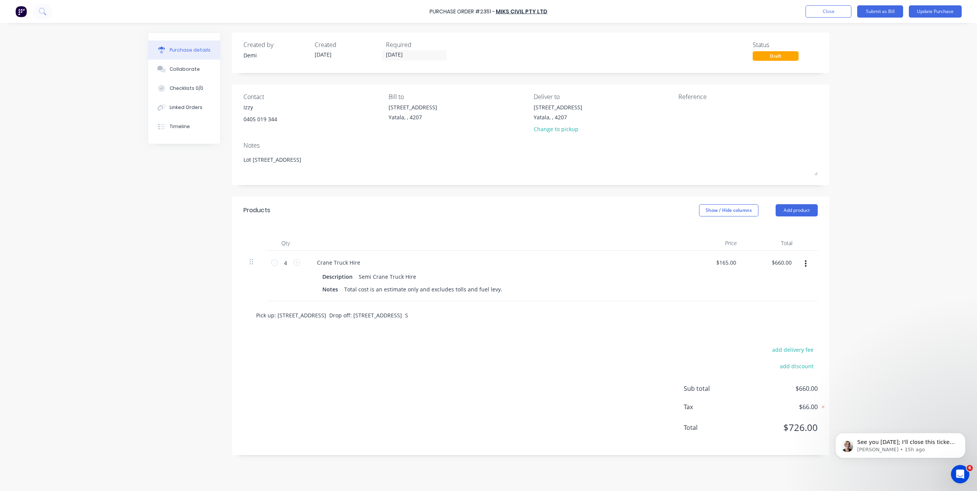
scroll to position [0, 242]
type textarea "x"
type input "Pick up: 33 Computer Road, Yatala QLD 4207 Drop off: Lot 1002 Cowell Drive, Bur…"
type textarea "x"
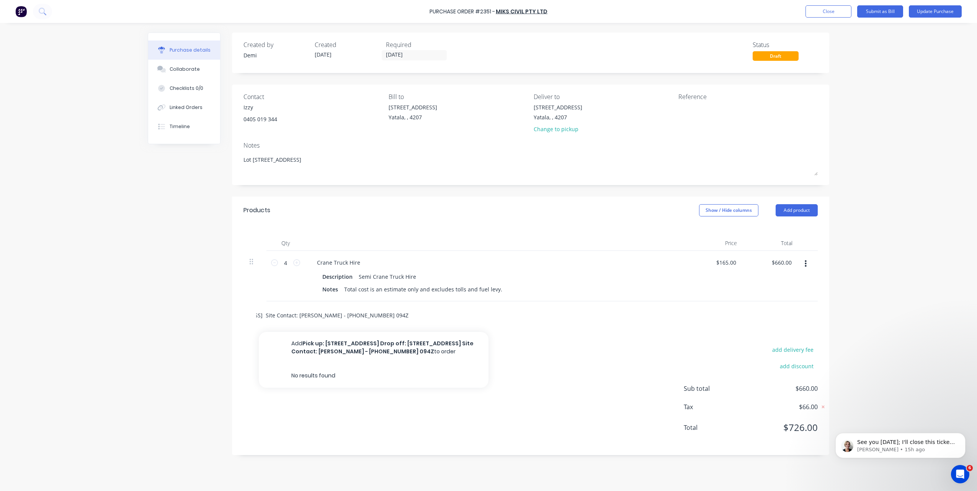
type input "Pick up: 33 Computer Road, Yatala QLD 4207 Drop off: Lot 1002 Cowell Drive, Bur…"
click at [426, 315] on div "Pick up: 33 Computer Road, Yatala QLD 4207 Drop off: Lot 1002 Cowell Drive, Bur…" at bounding box center [365, 315] width 230 height 15
type textarea "x"
type input "Pick up: 33 Computer Road, Yatala QLD 4207 Drop off: Lot 1002 Cowell Drive, Bur…"
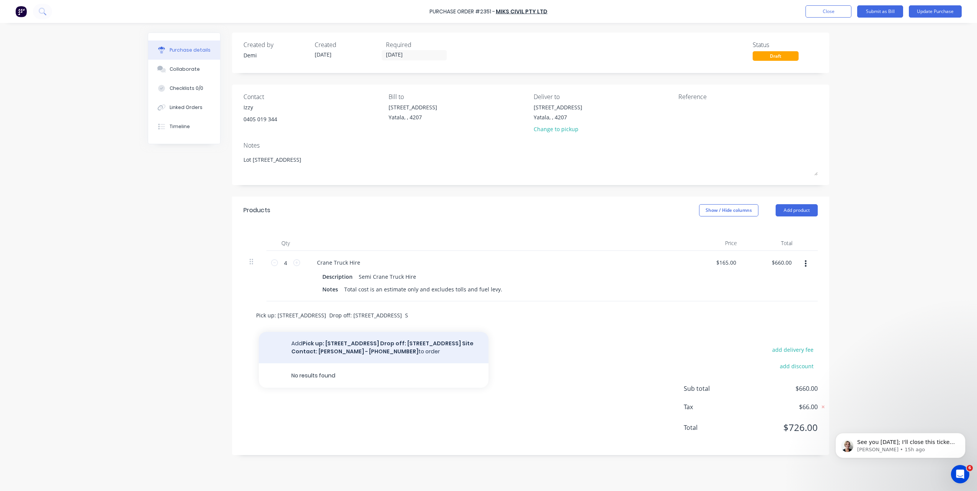
type textarea "x"
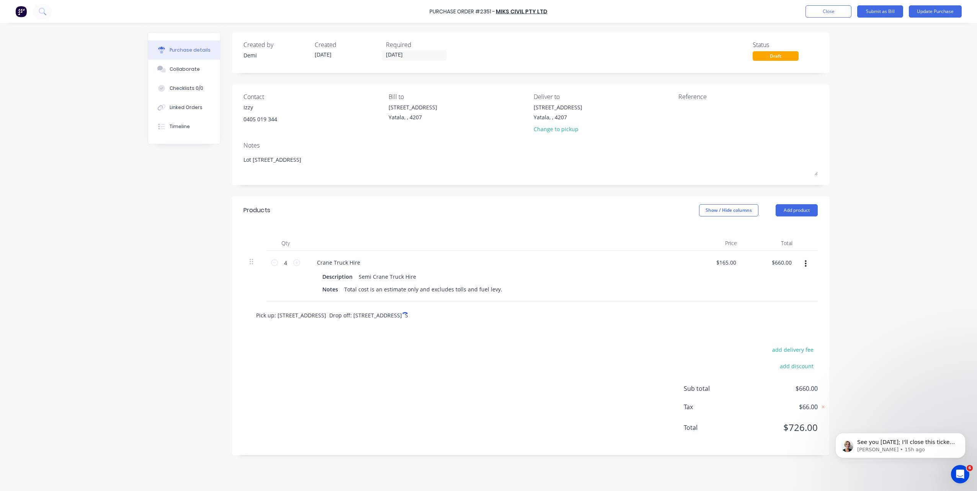
type input "Pick up: 33 Computer Road, Yatala QLD 4207 Drop off: Lot 1002 Cowell Drive, Bur…"
drag, startPoint x: 469, startPoint y: 360, endPoint x: 415, endPoint y: 319, distance: 67.5
click at [469, 360] on div "add delivery fee add discount Sub total $660.00 Tax $66.00 Total $726.00" at bounding box center [530, 393] width 597 height 126
click at [396, 316] on input "Pick up: 33 Computer Road, Yatala QLD 4207 Drop off: Lot 1002 Cowell Drive, Bur…" at bounding box center [332, 315] width 153 height 15
type textarea "x"
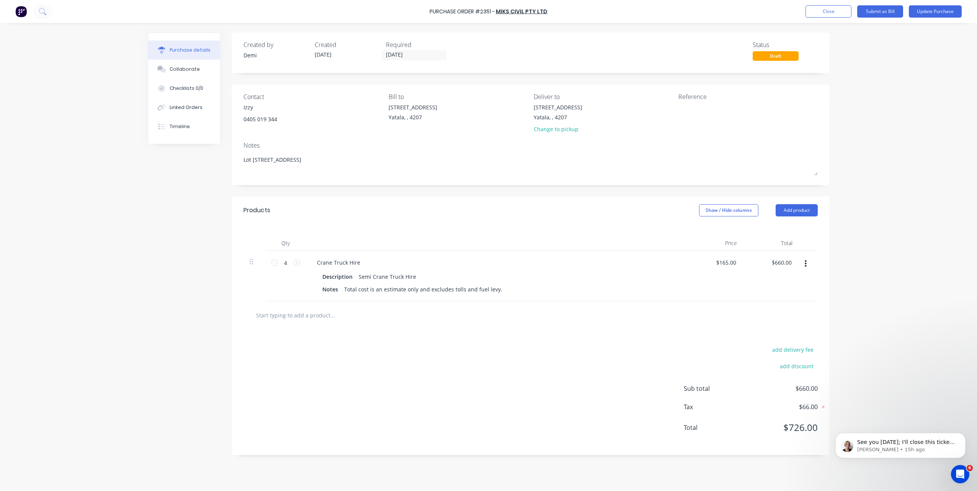
type textarea "x"
click at [811, 210] on button "Add product" at bounding box center [796, 210] width 42 height 12
click at [772, 307] on div "Notes (External)" at bounding box center [781, 306] width 59 height 11
type textarea "x"
click at [333, 317] on div at bounding box center [338, 313] width 55 height 11
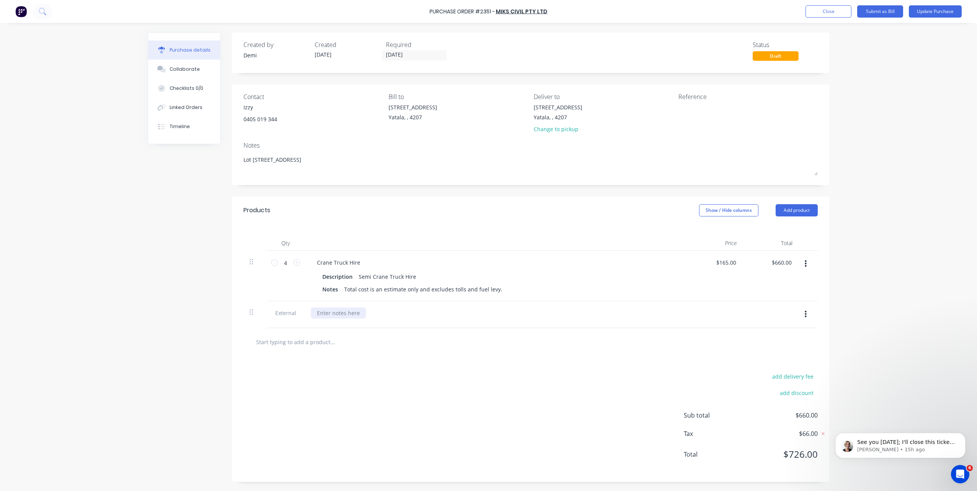
paste div
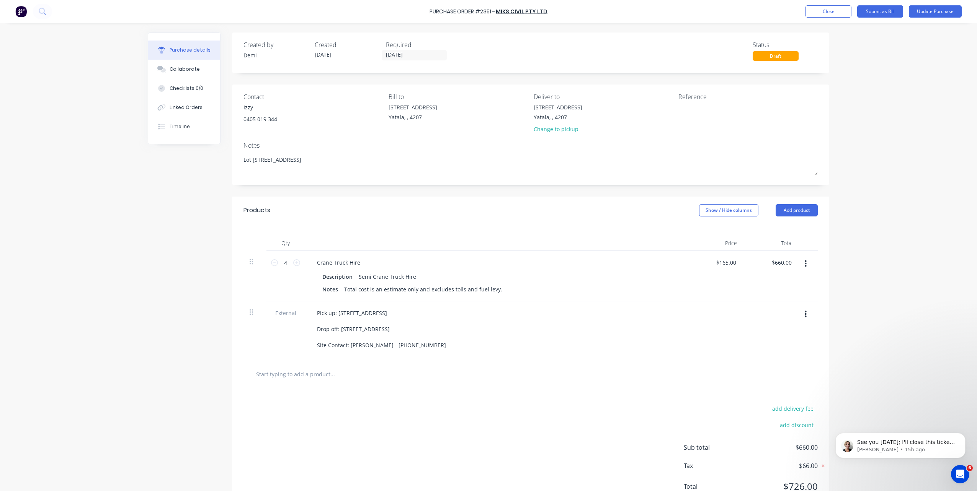
drag, startPoint x: 372, startPoint y: 160, endPoint x: 177, endPoint y: 153, distance: 195.3
click at [177, 153] on div "Created by Demi Created 02/10/25 Required 02/10/25 Status Draft Contact Izzy 04…" at bounding box center [488, 274] width 681 height 482
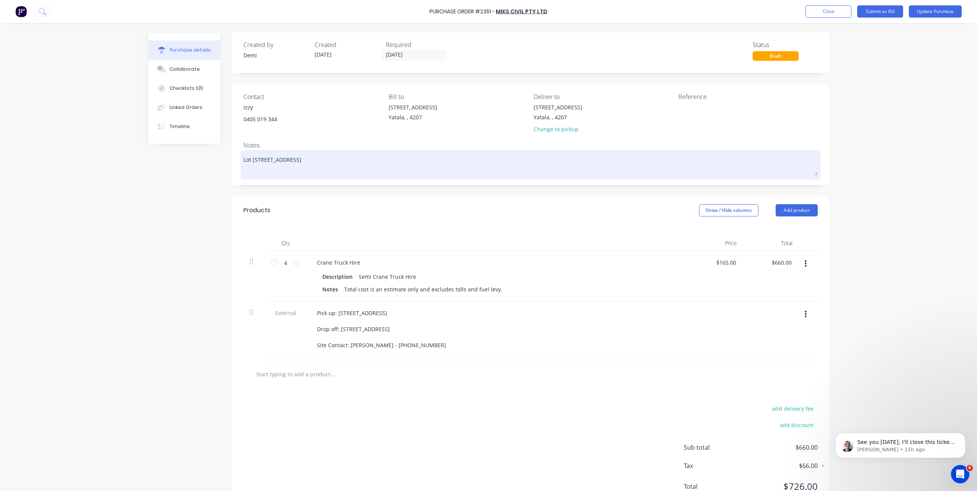
type textarea "x"
type textarea "p"
type textarea "x"
type textarea "pL"
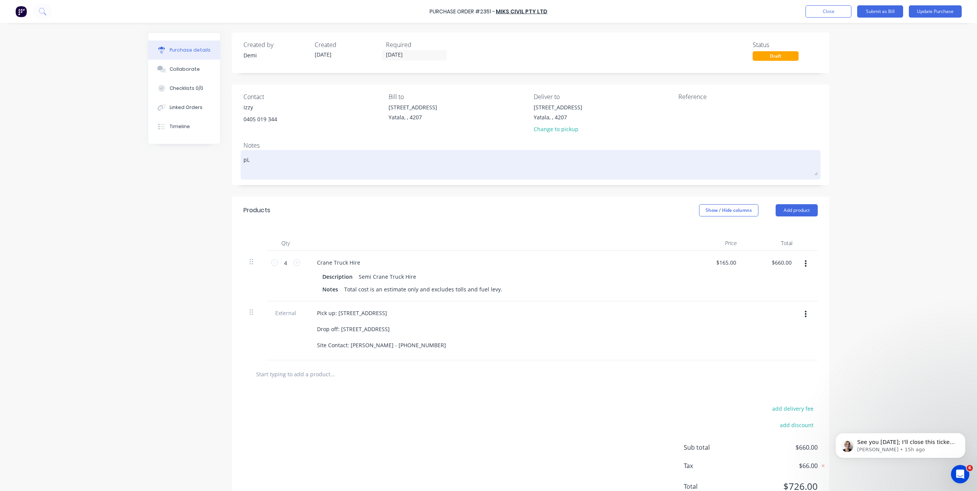
type textarea "x"
type textarea "pLE"
type textarea "x"
type textarea "pLEa"
type textarea "x"
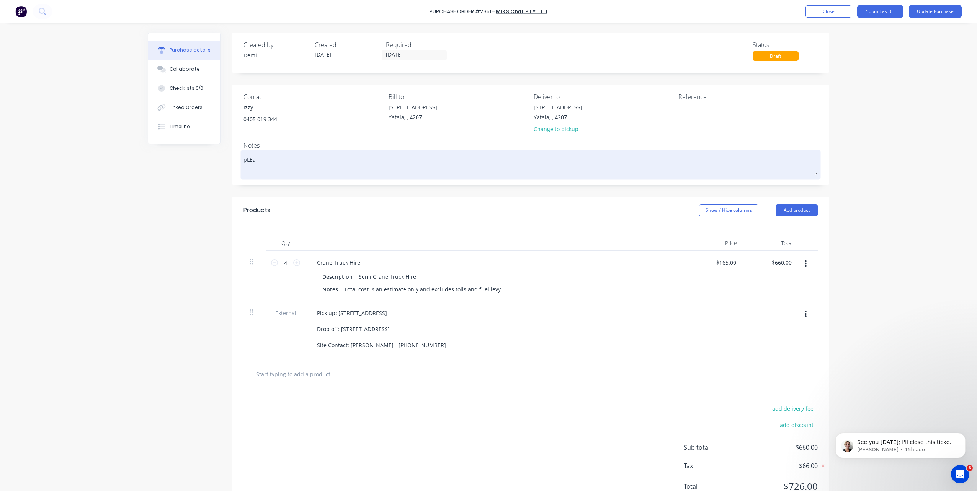
type textarea "pLE"
type textarea "x"
type textarea "pL"
type textarea "x"
type textarea "p"
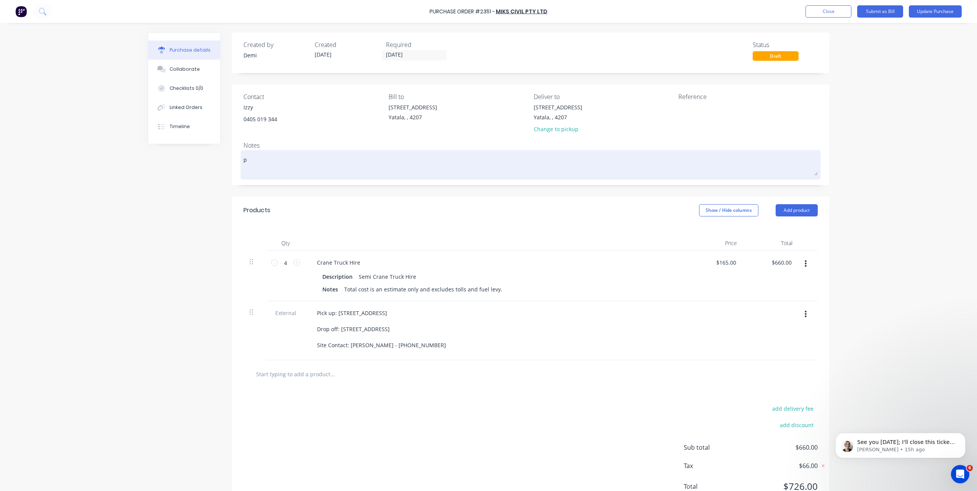
type textarea "x"
type textarea "c"
type textarea "x"
type textarea "co"
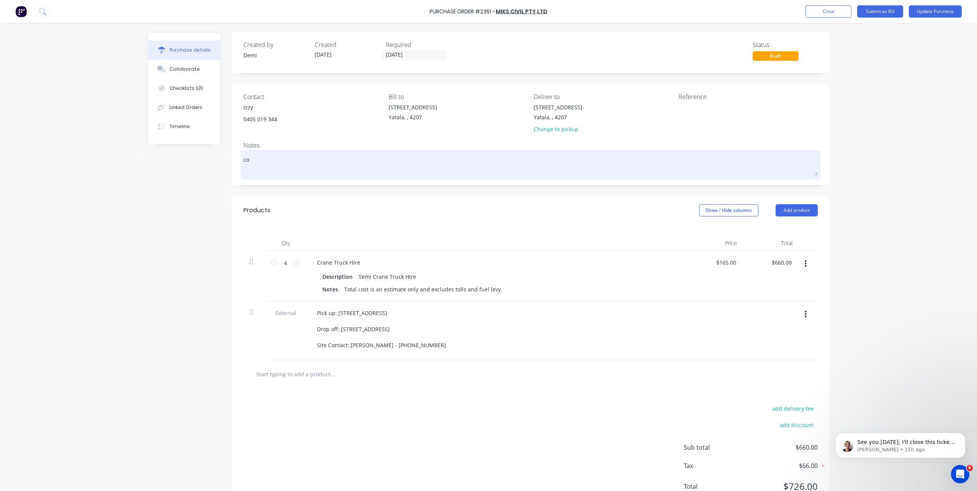
type textarea "x"
type textarea "con"
type textarea "x"
type textarea "co"
type textarea "x"
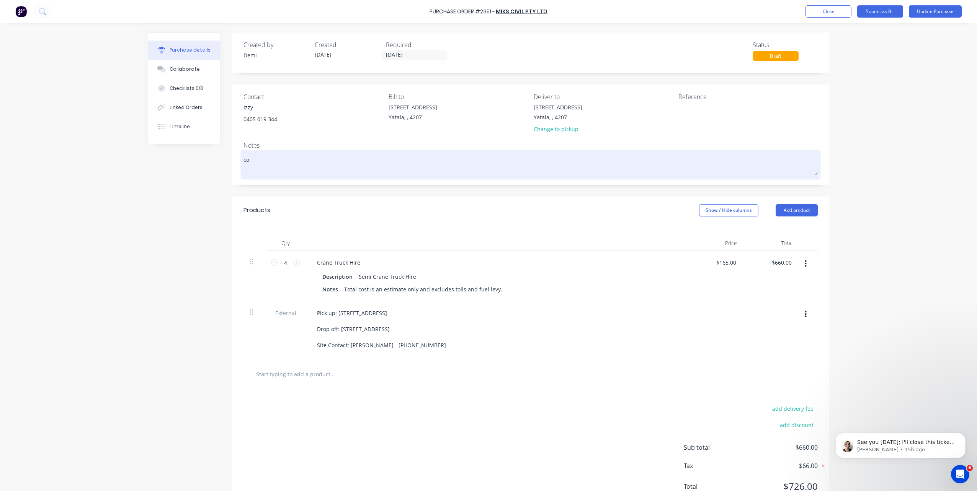
type textarea "c"
type textarea "x"
type textarea "U"
type textarea "x"
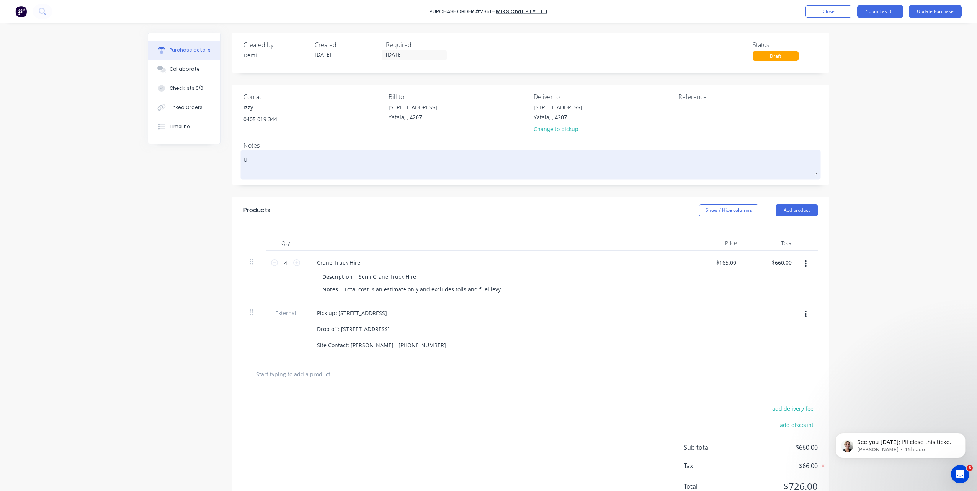
type textarea "UN"
type textarea "x"
type textarea "UNL"
type textarea "x"
type textarea "UNLO"
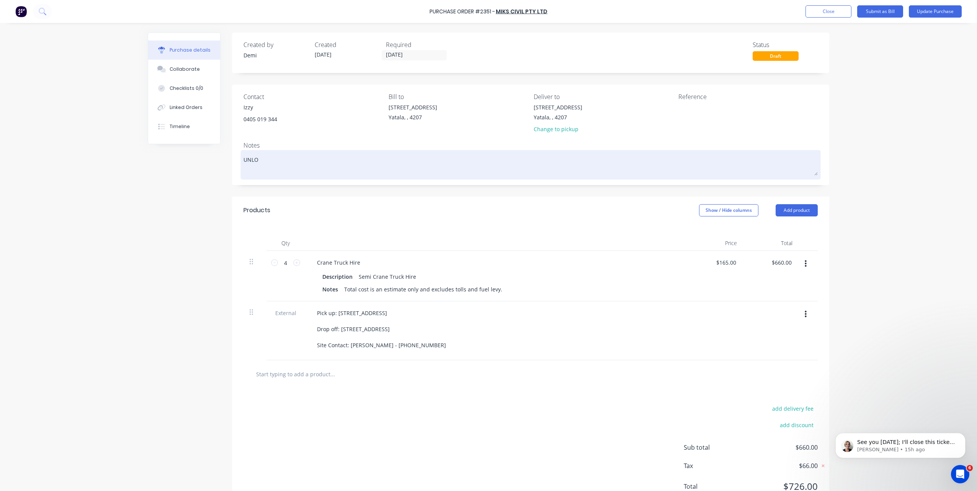
type textarea "x"
type textarea "UNLOA"
type textarea "x"
type textarea "UNLOAD"
type textarea "x"
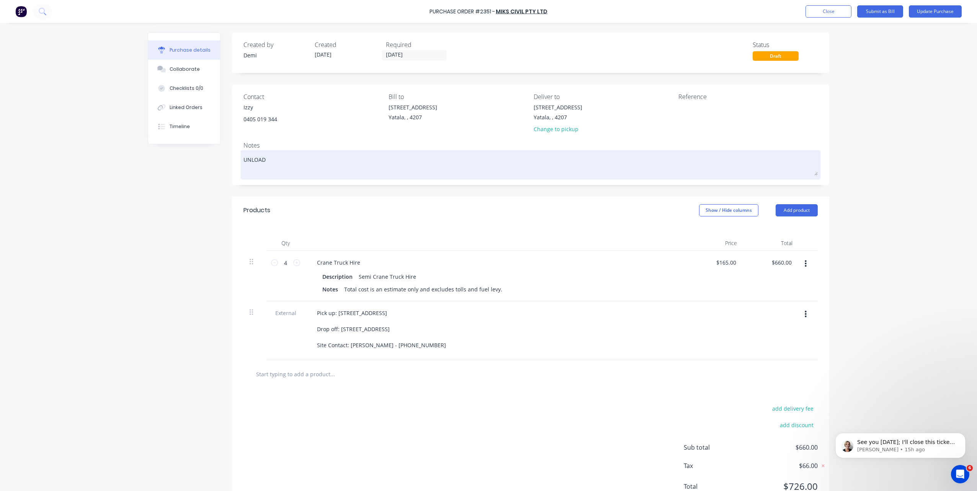
type textarea "UNLOADE"
type textarea "x"
type textarea "UNLOADED"
type textarea "x"
type textarea "UNLOADED"
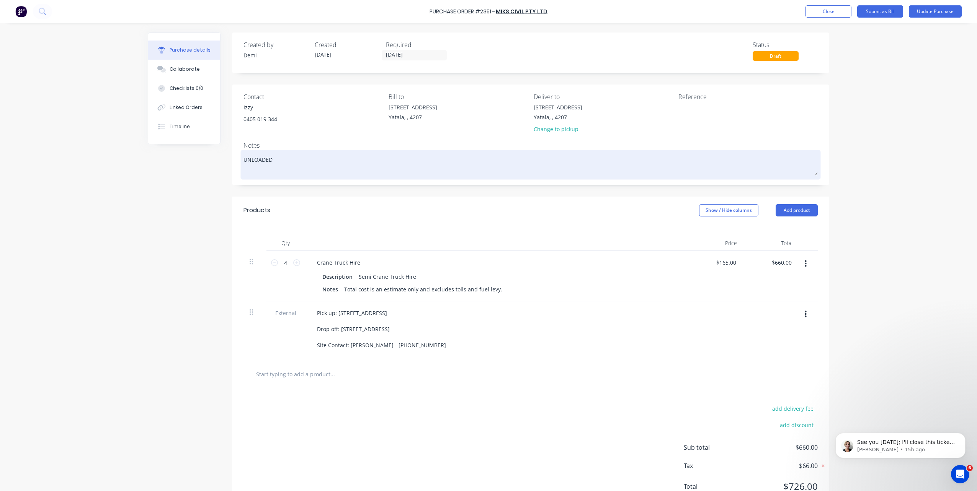
type textarea "x"
type textarea "UNLOADED V"
type textarea "x"
type textarea "UNLOADED VT"
type textarea "x"
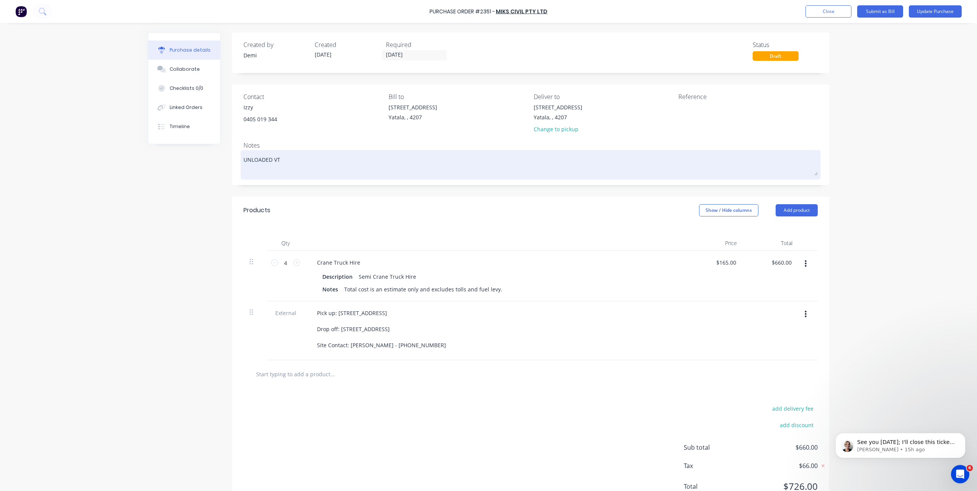
type textarea "UNLOADED VT"
type textarea "x"
type textarea "UNLOADED VT"
type textarea "x"
type textarea "UNLOADED V"
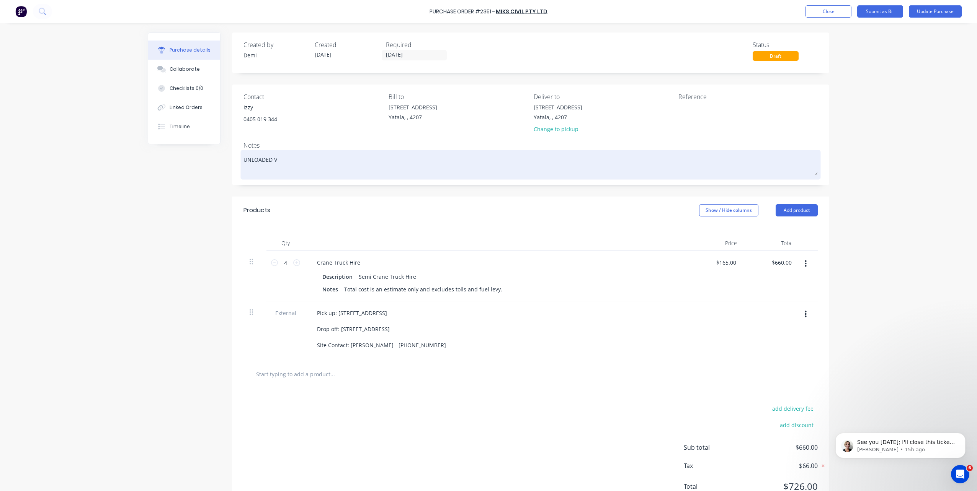
type textarea "x"
type textarea "UNLOADED"
type textarea "x"
type textarea "UNLOADED B"
type textarea "x"
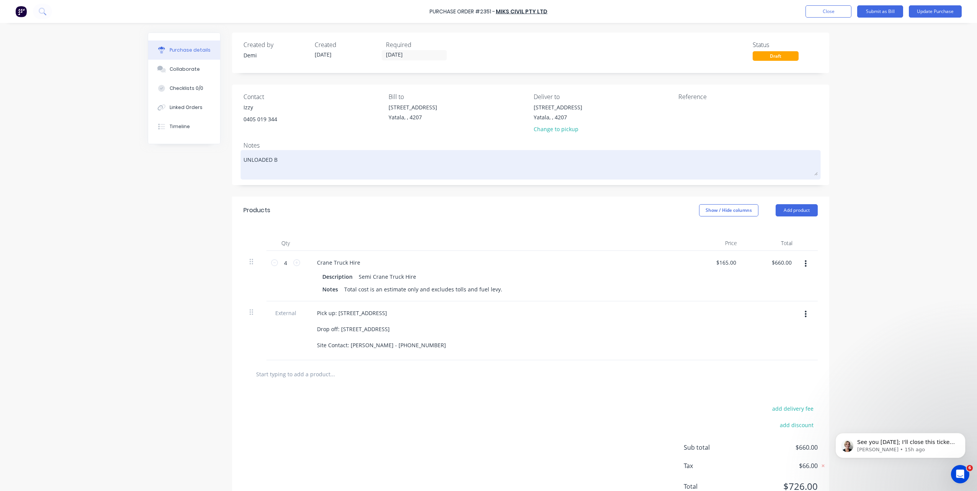
type textarea "UNLOADED BY"
type textarea "x"
type textarea "UNLOADED BY"
type textarea "x"
type textarea "UNLOADED BY C"
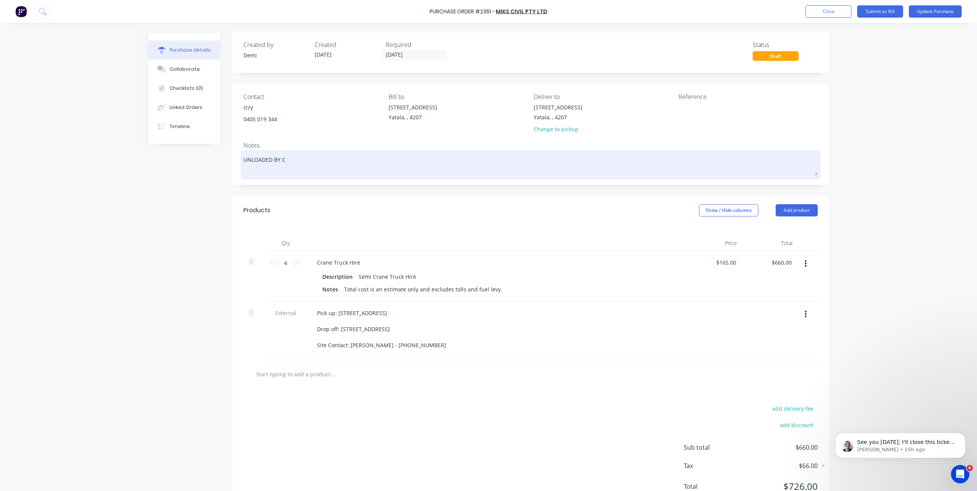
type textarea "x"
type textarea "UNLOADED BY CR"
type textarea "x"
type textarea "UNLOADED BY CRA"
type textarea "x"
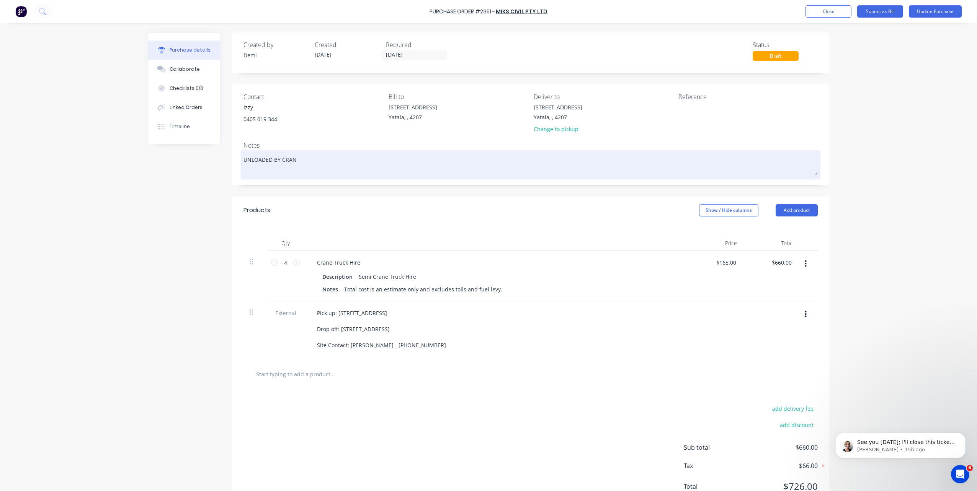
type textarea "UNLOADED BY CRANE"
type textarea "x"
type textarea "UNLOADED BY CRANE O"
type textarea "x"
type textarea "UNLOADED BY CRANE ON"
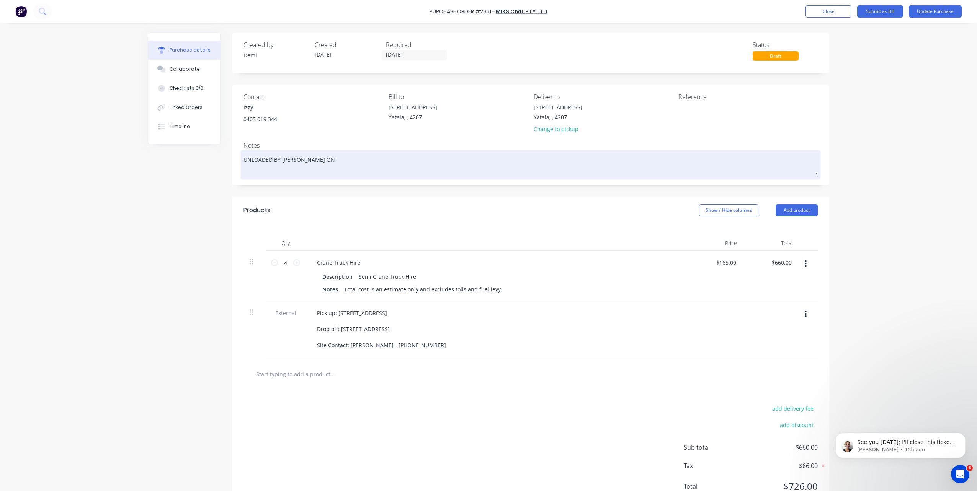
type textarea "x"
type textarea "UNLOADED BY CRANE ON"
type textarea "x"
type textarea "UNLOADED BY CRANE ON S"
type textarea "x"
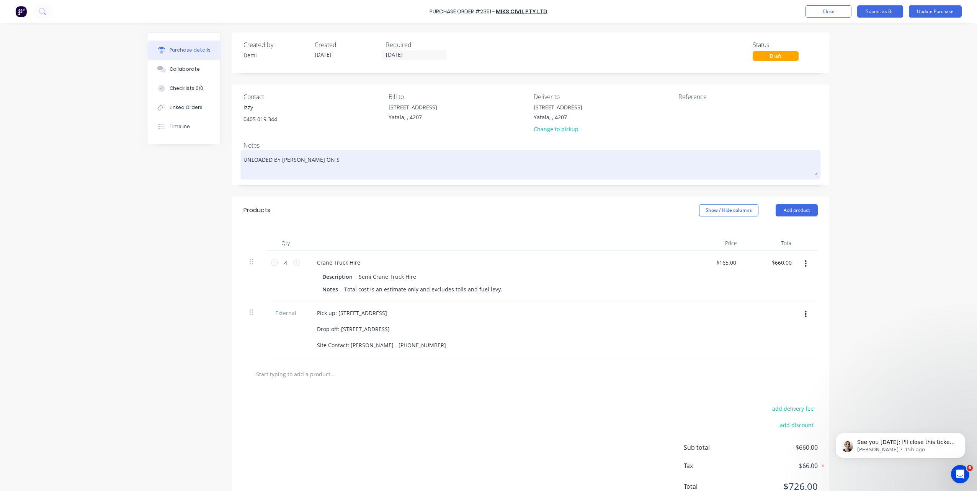
type textarea "UNLOADED BY CRANE ON SI"
type textarea "x"
type textarea "UNLOADED BY CRANE ON SIT"
type textarea "x"
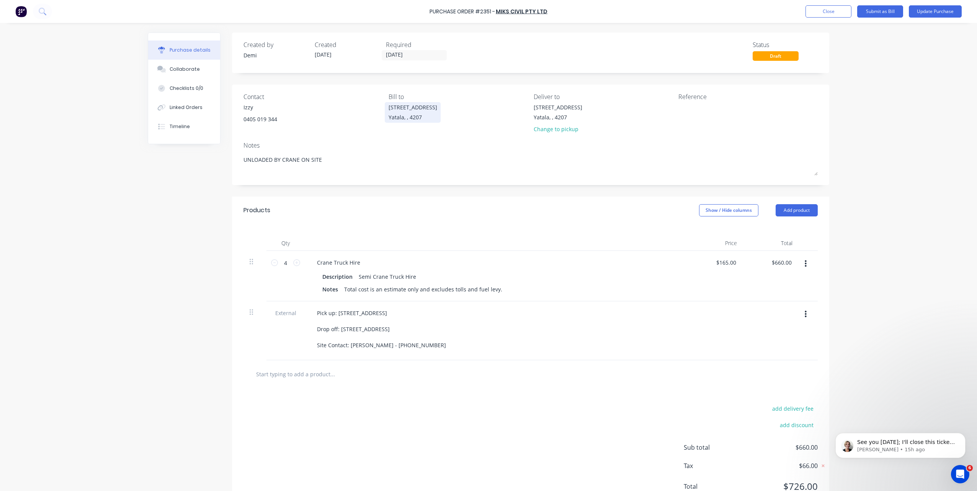
type textarea "UNLOADED BY CRANE ON SITE"
type textarea "x"
type textarea "UNLOADED BY CRANE ON SITE"
click at [390, 109] on div "33 Computer Road" at bounding box center [412, 107] width 49 height 8
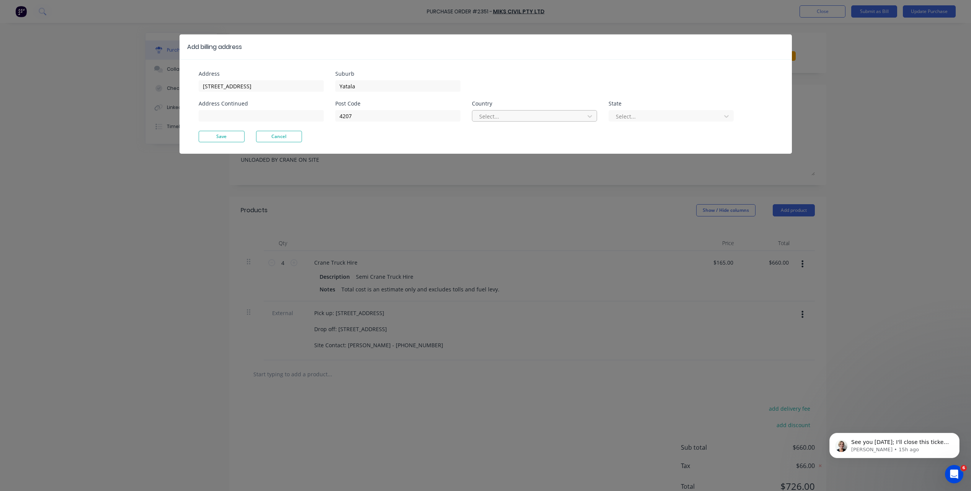
click at [527, 119] on div at bounding box center [529, 117] width 102 height 10
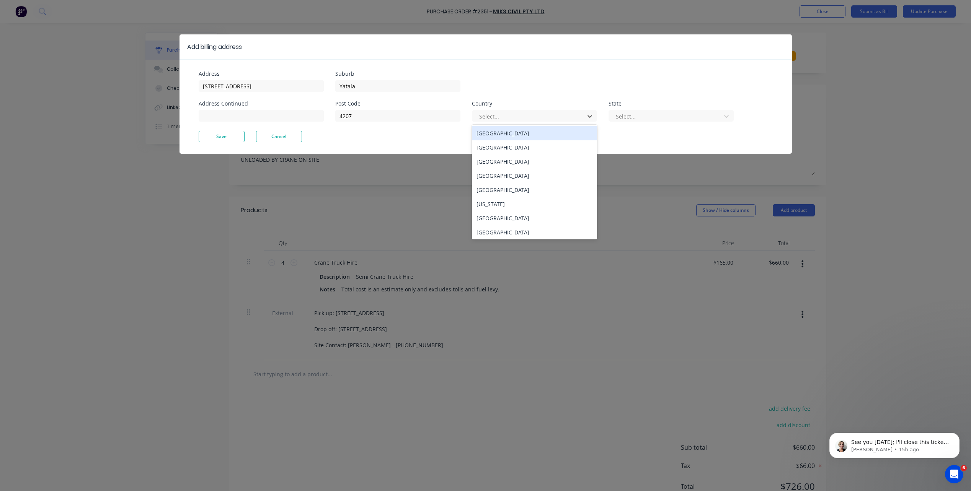
drag, startPoint x: 521, startPoint y: 137, endPoint x: 564, endPoint y: 125, distance: 44.5
click at [524, 135] on div "Australia" at bounding box center [534, 133] width 125 height 14
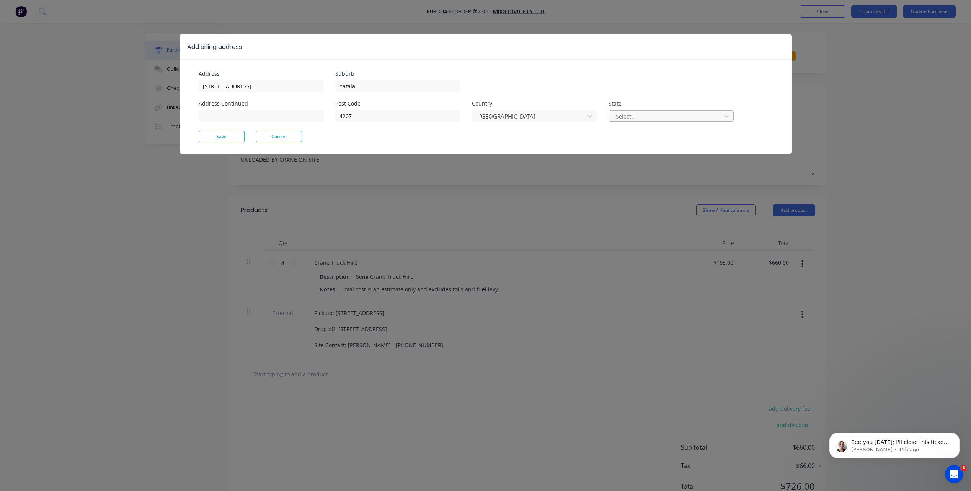
click at [624, 112] on div at bounding box center [666, 117] width 102 height 10
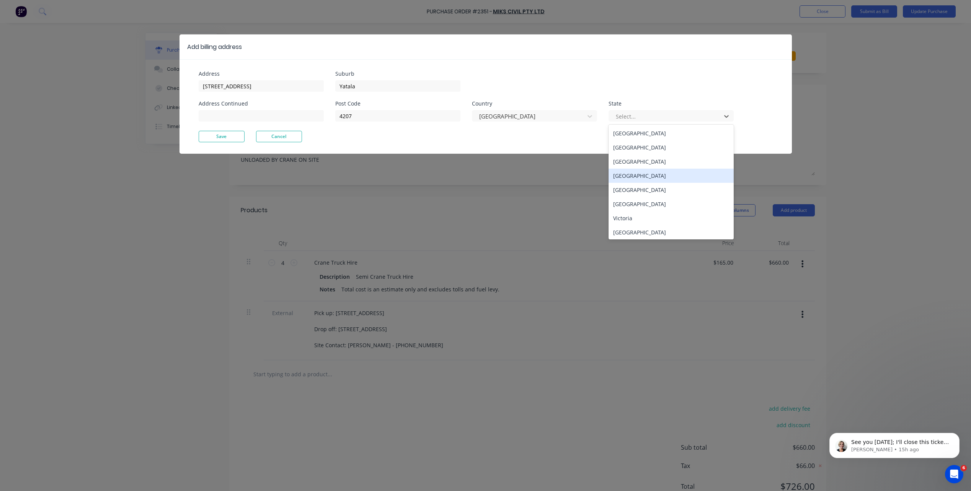
drag, startPoint x: 635, startPoint y: 170, endPoint x: 380, endPoint y: 157, distance: 255.3
click at [635, 171] on div "Queensland" at bounding box center [671, 176] width 125 height 14
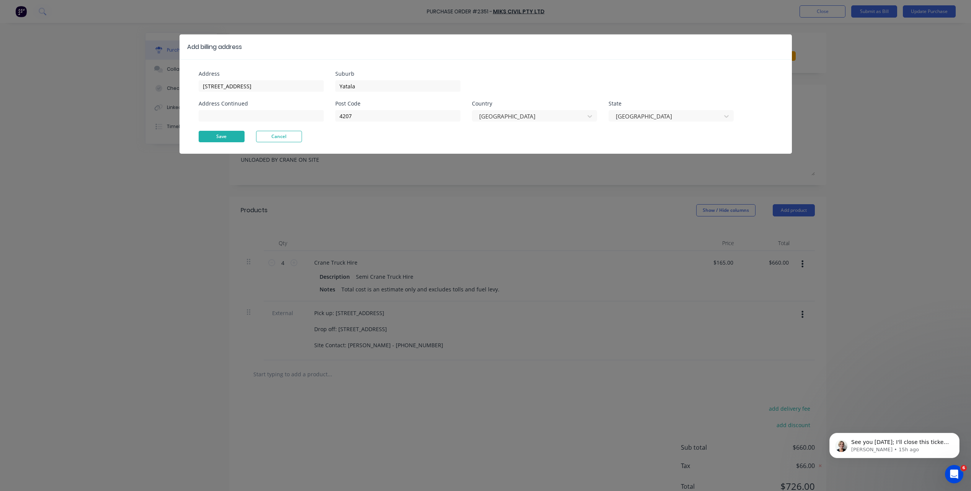
drag, startPoint x: 232, startPoint y: 139, endPoint x: 321, endPoint y: 139, distance: 88.8
click at [232, 139] on button "Save" at bounding box center [222, 136] width 46 height 11
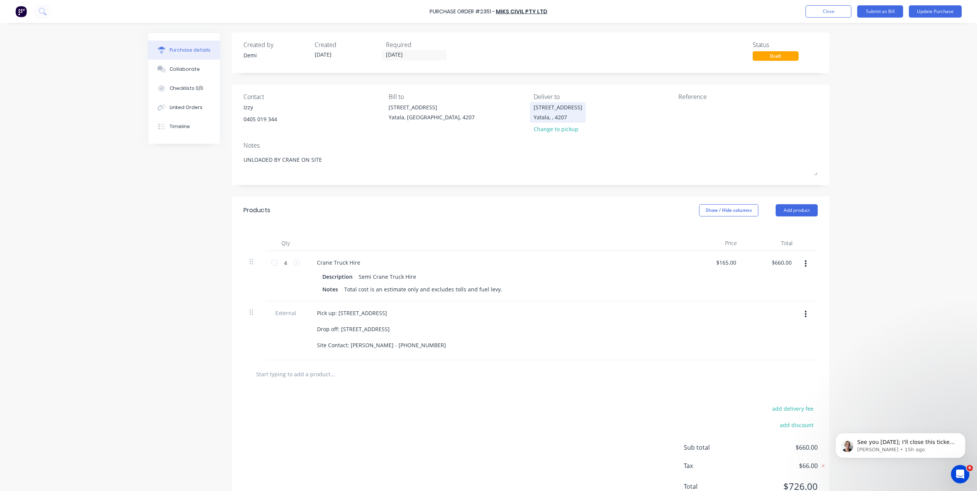
click at [561, 112] on div "33 Computer Road Yatala, , 4207" at bounding box center [558, 112] width 49 height 18
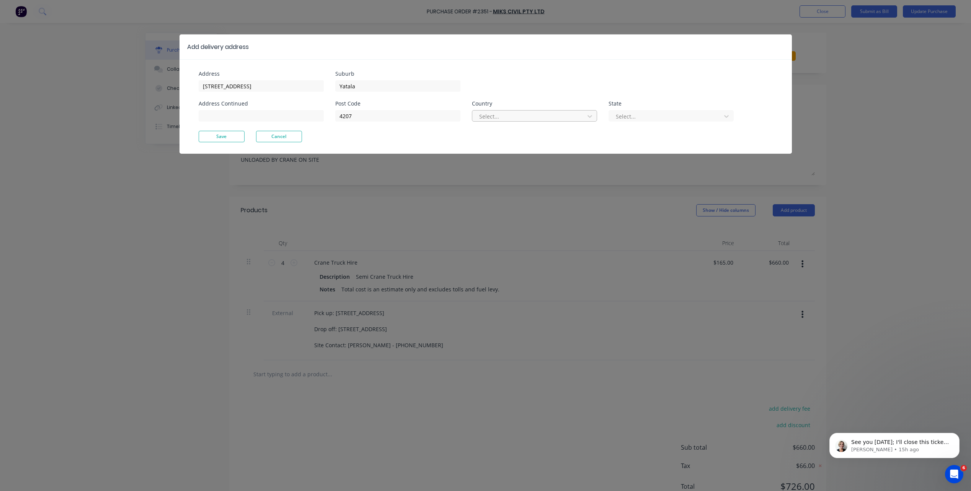
click at [576, 117] on div at bounding box center [529, 117] width 102 height 10
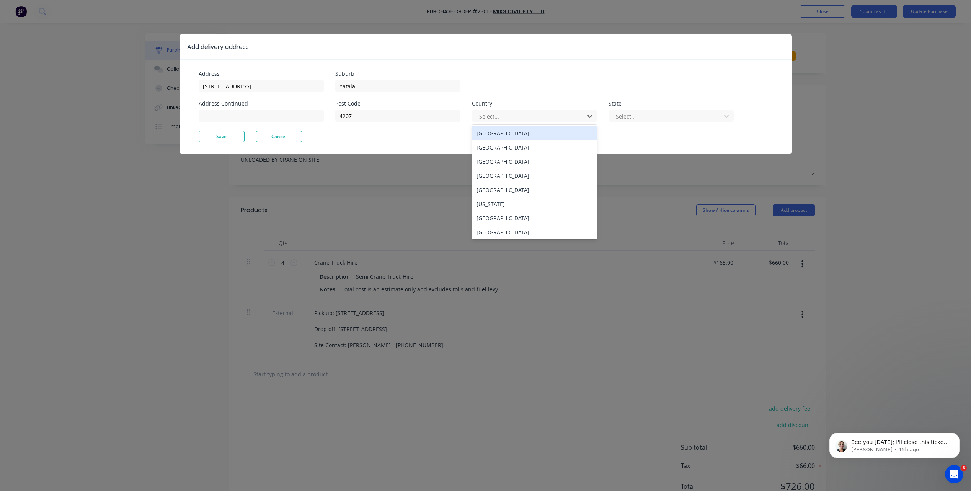
click at [563, 133] on div "Australia" at bounding box center [534, 133] width 125 height 14
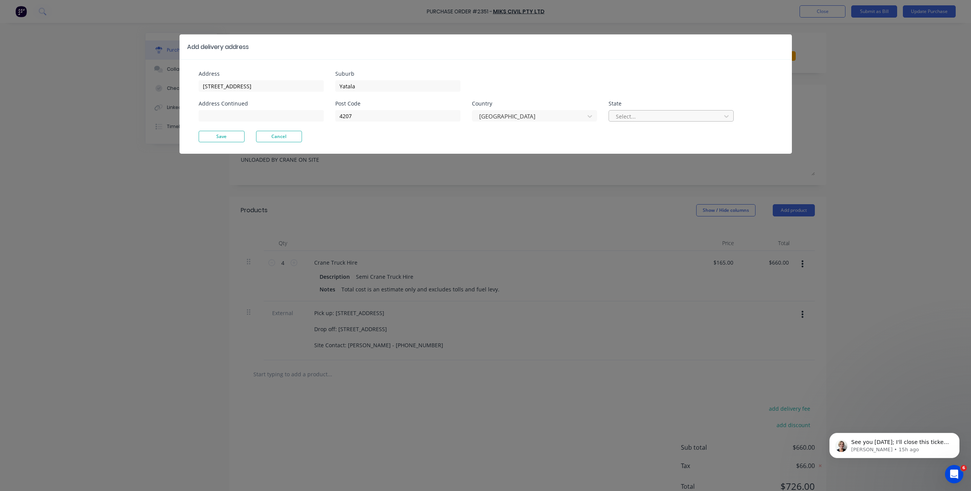
click at [638, 117] on div at bounding box center [666, 117] width 102 height 10
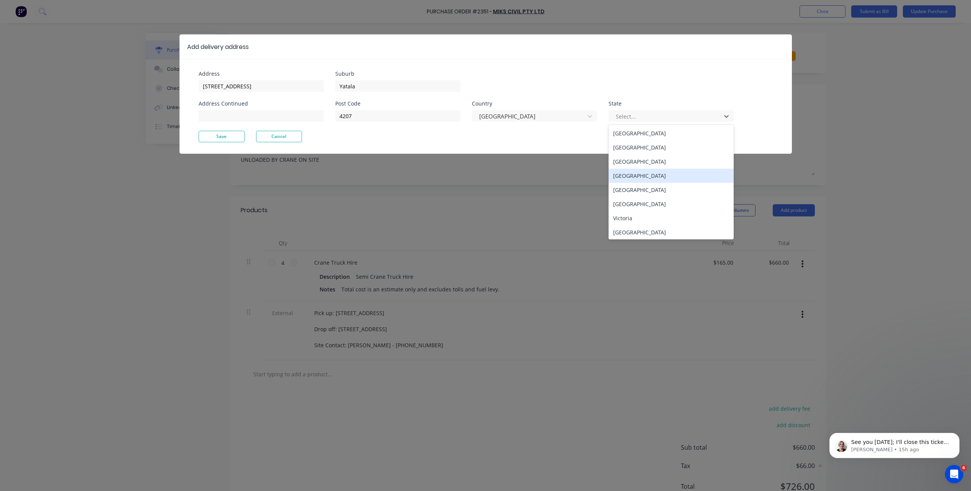
drag, startPoint x: 632, startPoint y: 176, endPoint x: 302, endPoint y: 150, distance: 331.3
click at [632, 176] on div "Queensland" at bounding box center [671, 176] width 125 height 14
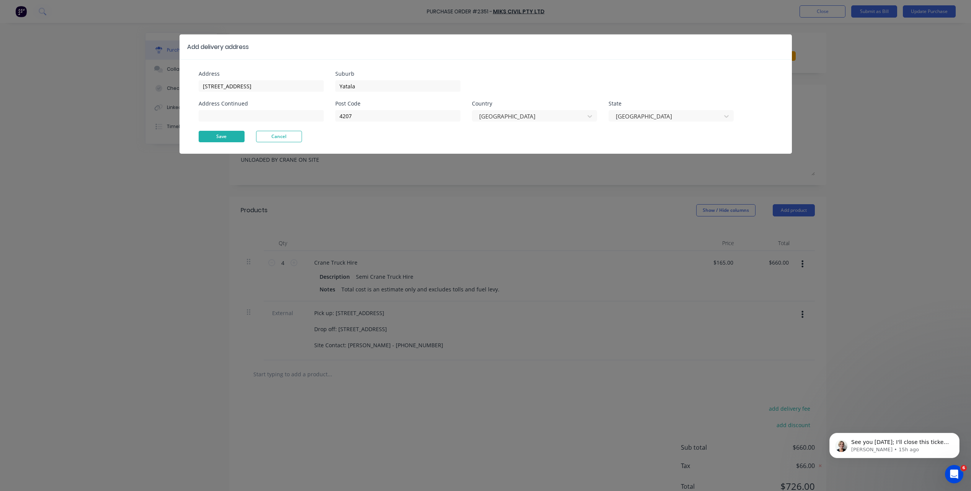
click at [237, 139] on button "Save" at bounding box center [222, 136] width 46 height 11
type textarea "x"
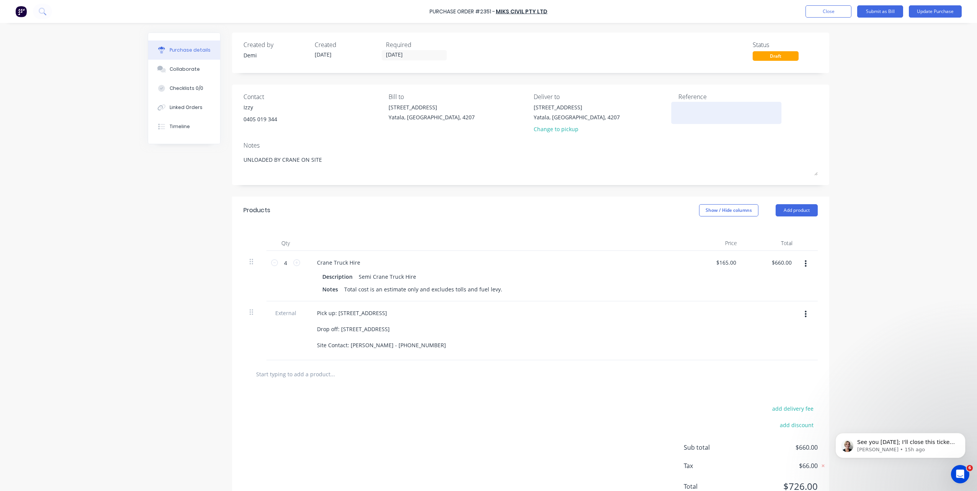
click at [708, 105] on textarea at bounding box center [726, 111] width 96 height 17
type textarea "p"
type textarea "P2351 B0447 CC 304"
type textarea "x"
type textarea "P2351 B0447 CC 304"
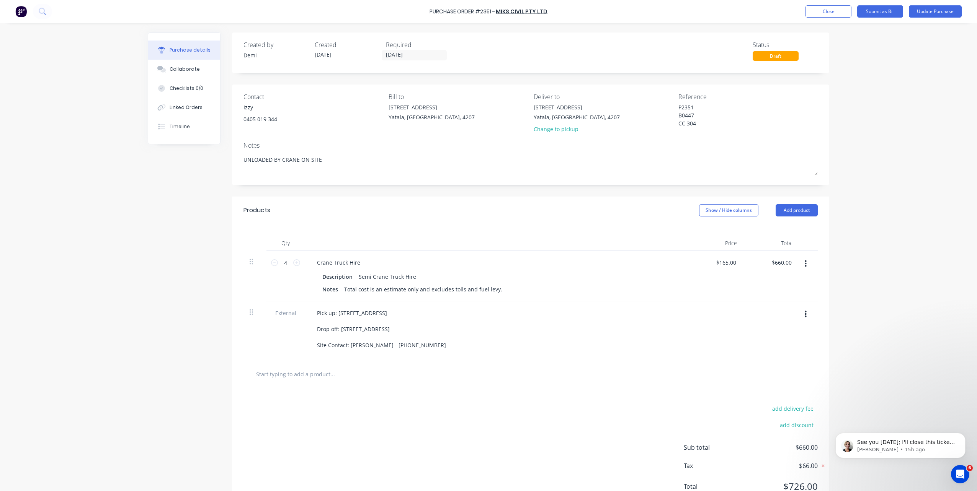
click at [785, 55] on div "Draft" at bounding box center [775, 56] width 46 height 10
click at [923, 9] on button "Update Purchase" at bounding box center [935, 11] width 53 height 12
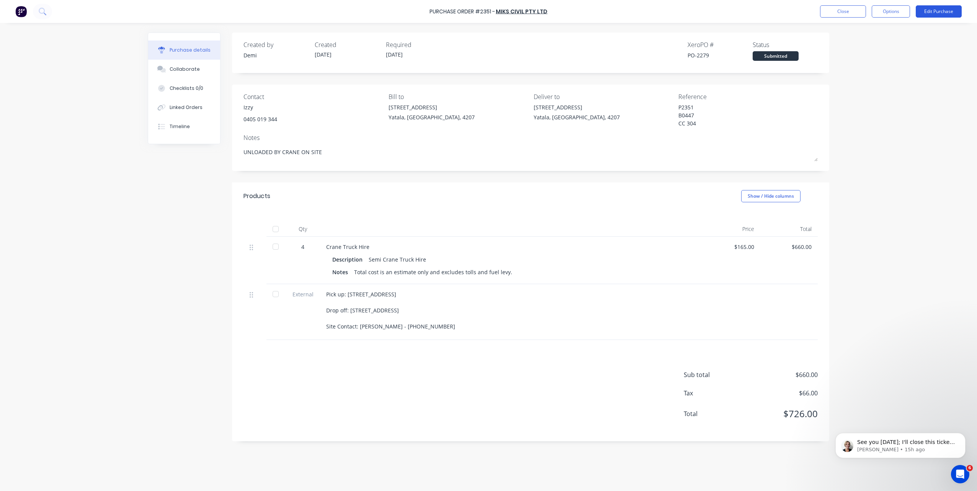
click at [939, 9] on button "Edit Purchase" at bounding box center [939, 11] width 46 height 12
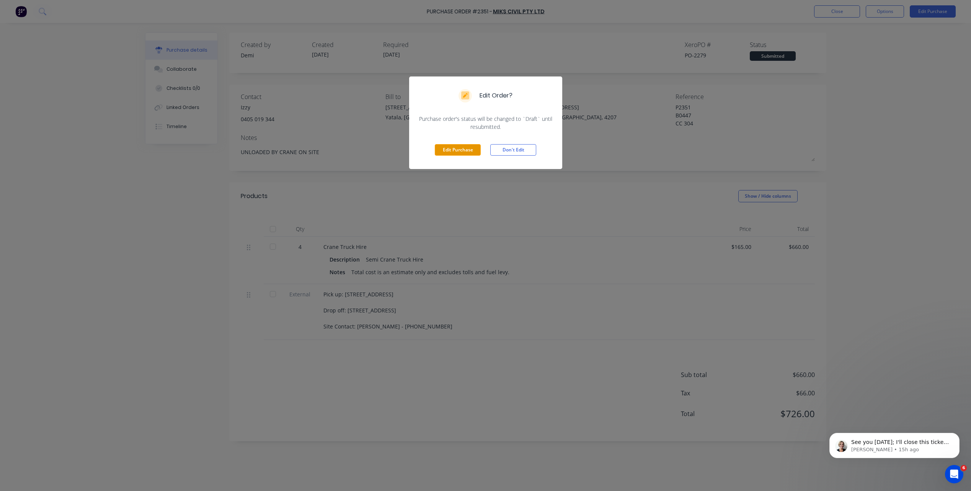
click at [449, 151] on button "Edit Purchase" at bounding box center [458, 149] width 46 height 11
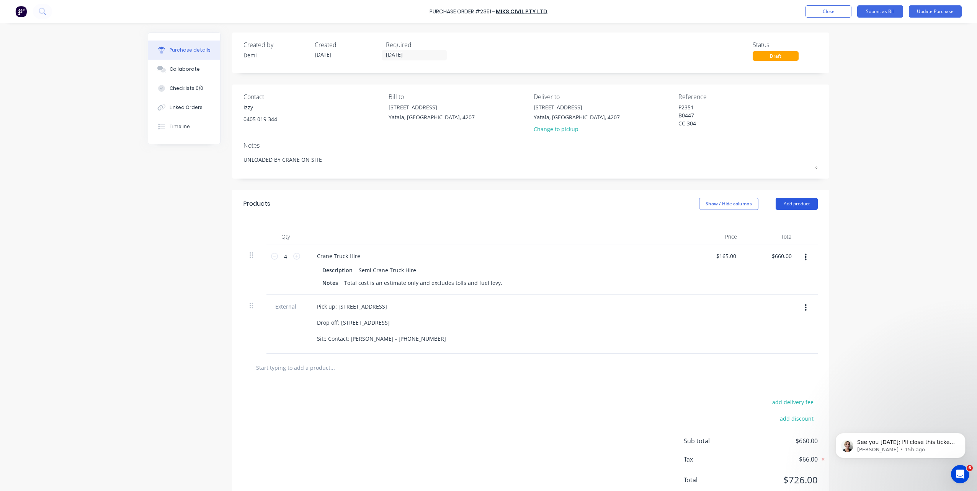
click at [782, 206] on button "Add product" at bounding box center [796, 204] width 42 height 12
click at [768, 287] on div "Notes (Internal)" at bounding box center [781, 284] width 59 height 11
type textarea "x"
click at [349, 366] on div at bounding box center [338, 365] width 55 height 11
click at [508, 477] on div "add delivery fee add discount Sub total $660.00 Tax $66.00 Total $726.00" at bounding box center [530, 472] width 597 height 126
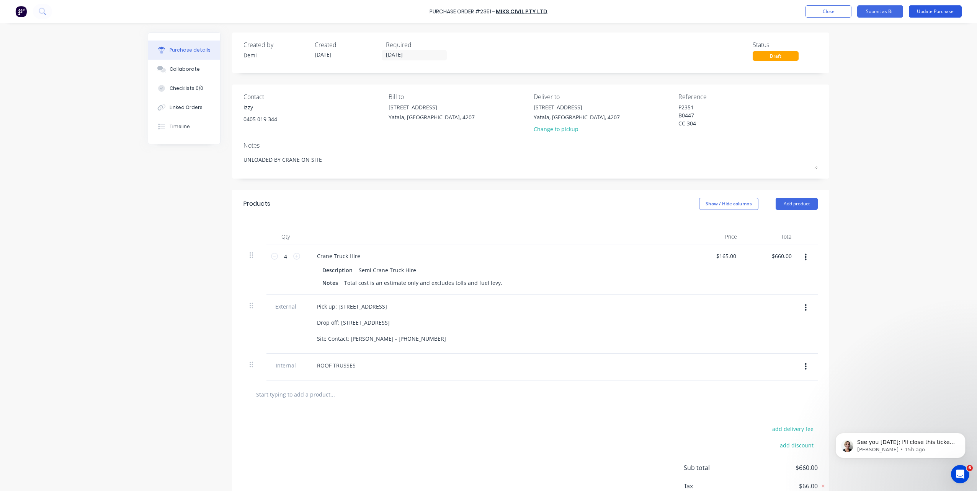
click at [936, 15] on button "Update Purchase" at bounding box center [935, 11] width 53 height 12
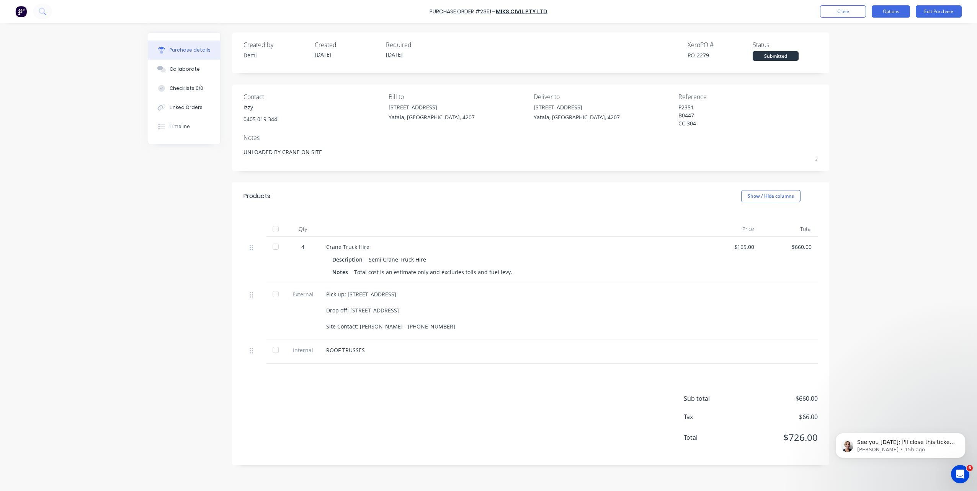
click at [905, 12] on button "Options" at bounding box center [891, 11] width 38 height 12
click at [860, 11] on button "Close" at bounding box center [843, 11] width 46 height 12
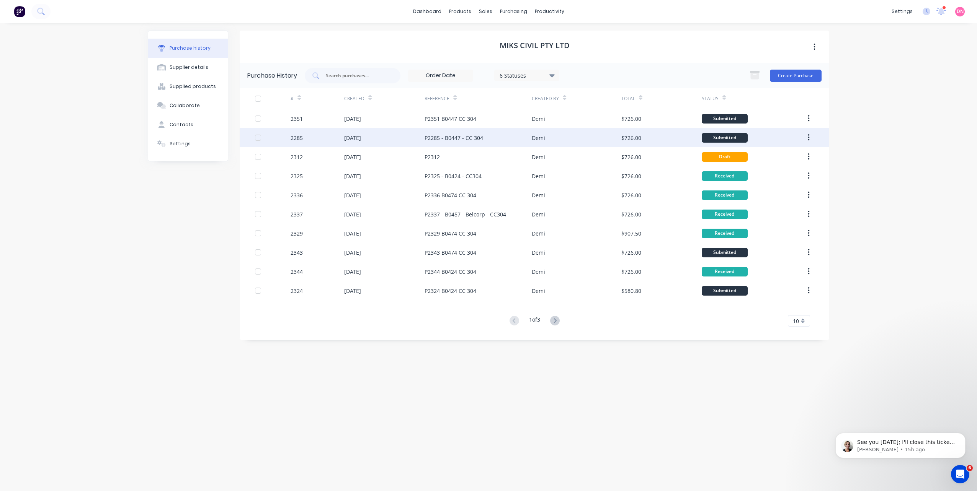
click at [752, 131] on div "Submitted" at bounding box center [751, 137] width 98 height 19
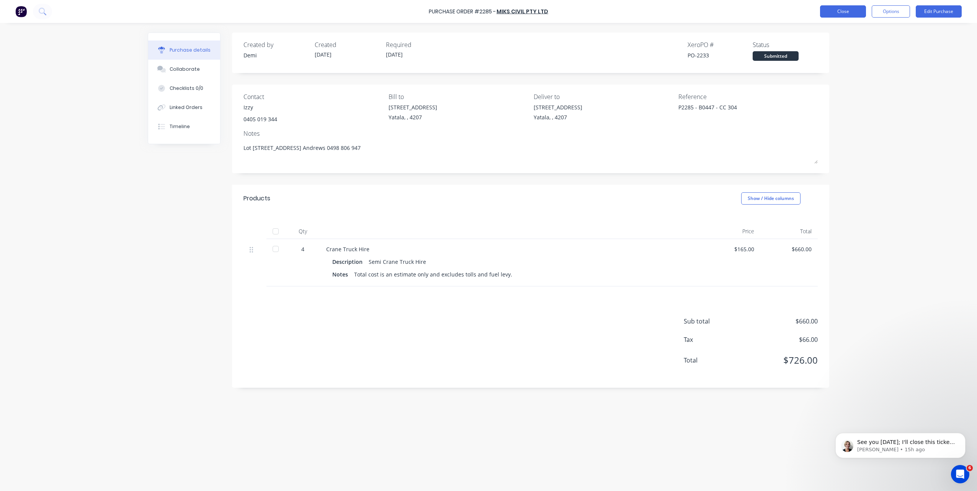
click at [851, 13] on button "Close" at bounding box center [843, 11] width 46 height 12
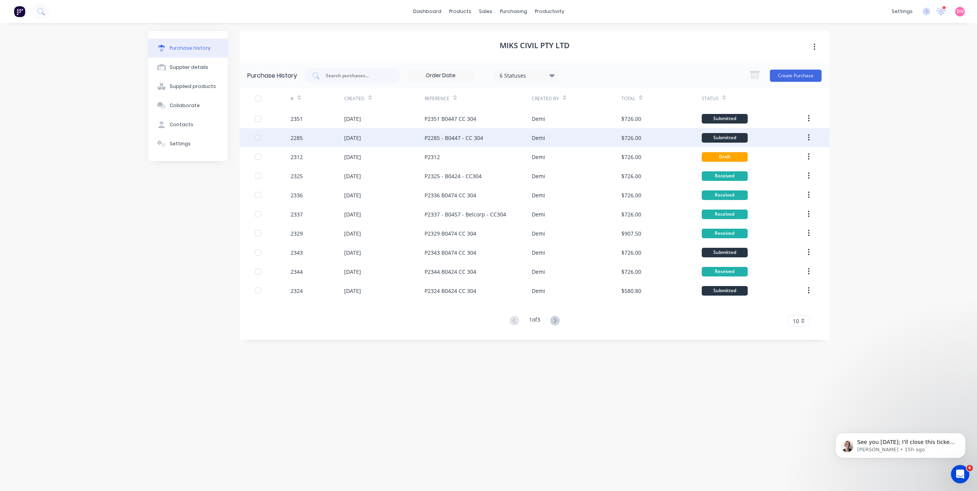
click at [576, 129] on div "Demi" at bounding box center [576, 137] width 89 height 19
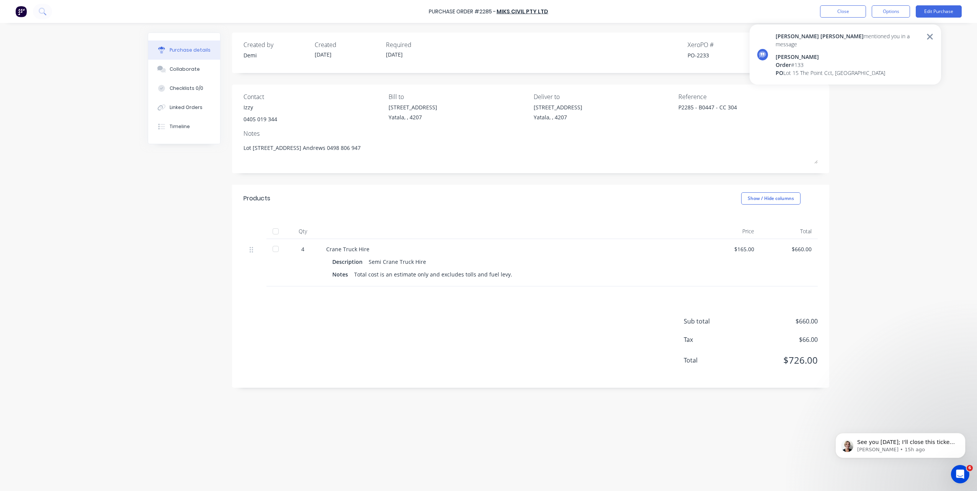
type textarea "x"
click at [839, 11] on button "Close" at bounding box center [843, 11] width 46 height 12
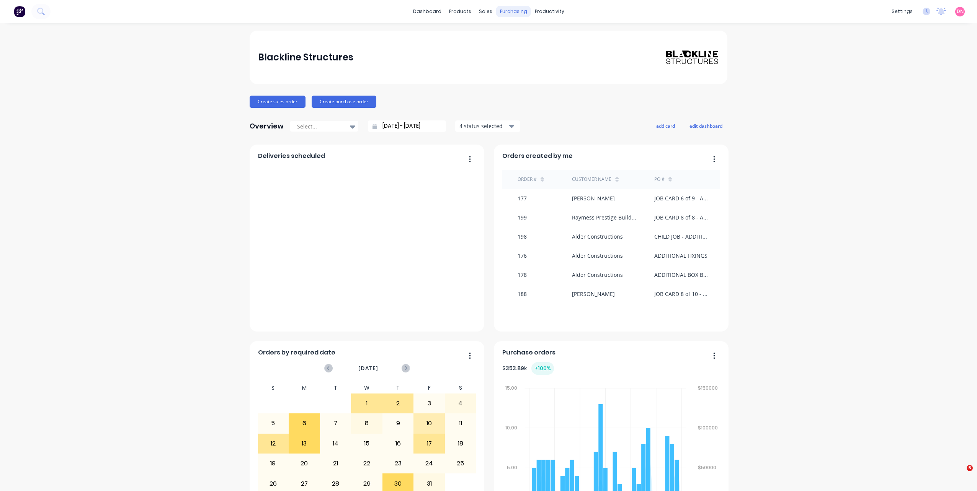
click at [497, 9] on div "purchasing" at bounding box center [513, 11] width 35 height 11
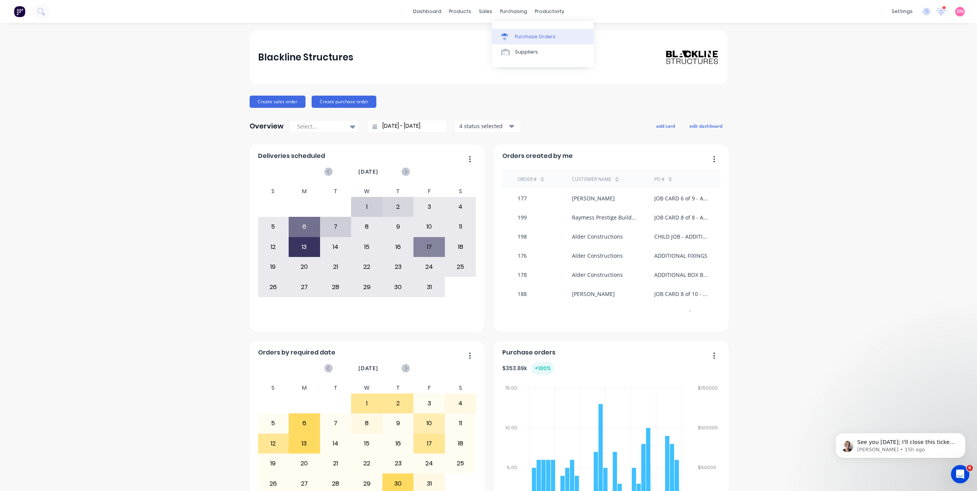
click at [507, 34] on icon at bounding box center [504, 36] width 7 height 7
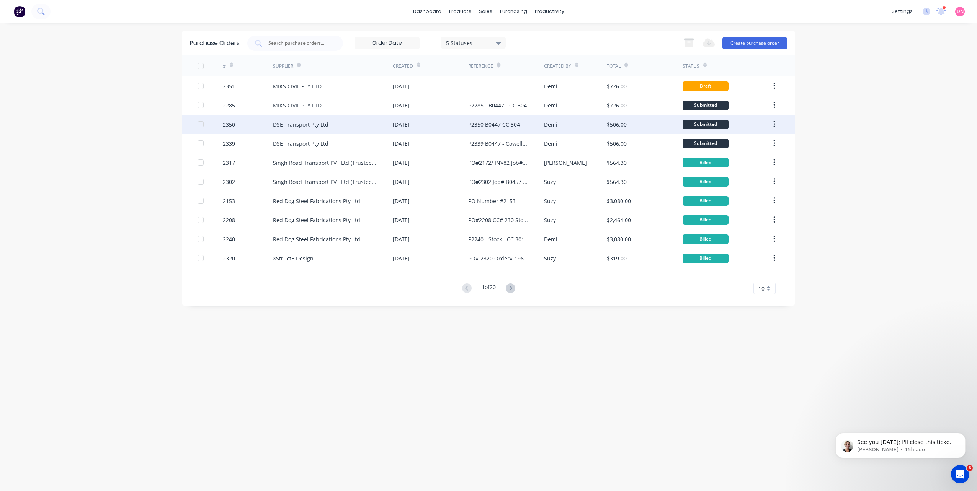
click at [385, 117] on div "DSE Transport Pty Ltd" at bounding box center [333, 124] width 120 height 19
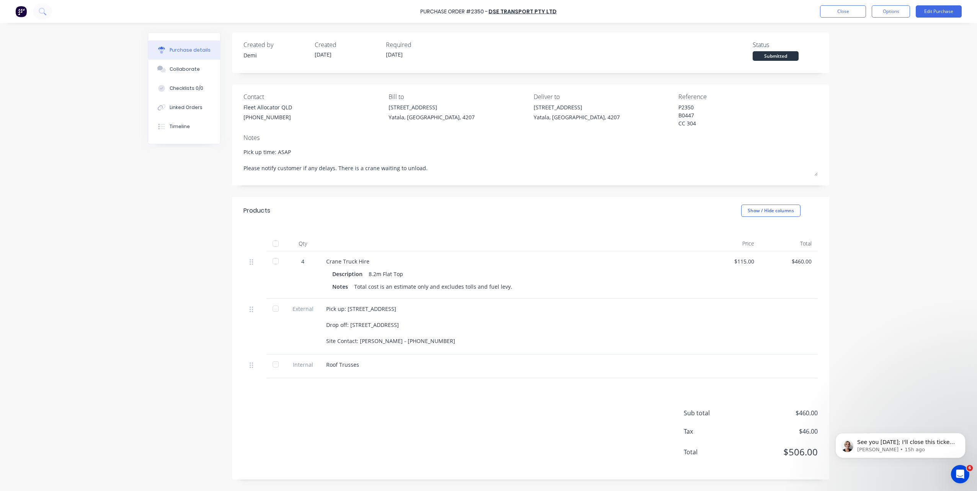
click at [440, 324] on div "Pick up: [STREET_ADDRESS] Drop off: [STREET_ADDRESS] Site Contact: [PERSON_NAME…" at bounding box center [511, 325] width 371 height 40
drag, startPoint x: 440, startPoint y: 324, endPoint x: 411, endPoint y: 340, distance: 32.9
click at [423, 339] on div "Pick up: [STREET_ADDRESS] Drop off: [STREET_ADDRESS] Site Contact: [PERSON_NAME…" at bounding box center [511, 325] width 371 height 40
drag, startPoint x: 412, startPoint y: 340, endPoint x: 317, endPoint y: 312, distance: 98.9
click at [317, 312] on div "External Pick up: [STREET_ADDRESS] Drop off: [STREET_ADDRESS] Site Contact: [PE…" at bounding box center [530, 327] width 574 height 56
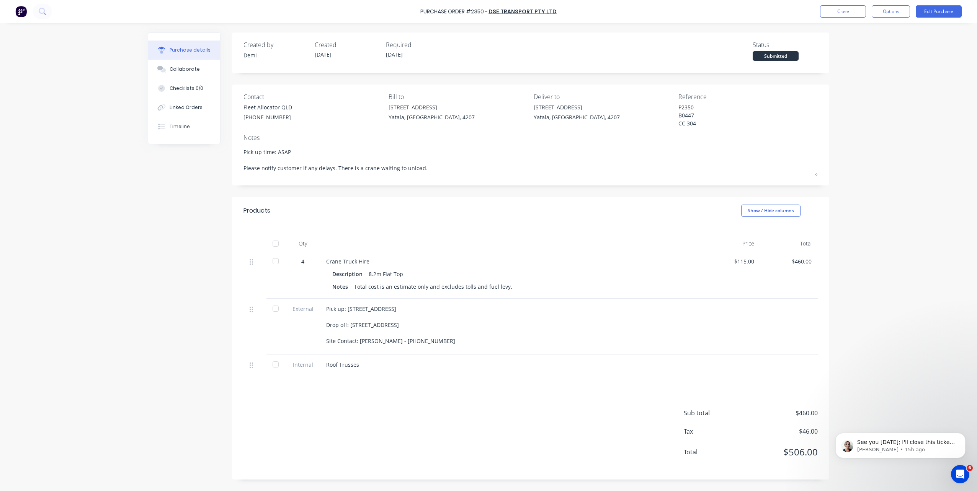
copy div "Pick up: [STREET_ADDRESS] Drop off: [STREET_ADDRESS] Site Contact: [PERSON_NAME…"
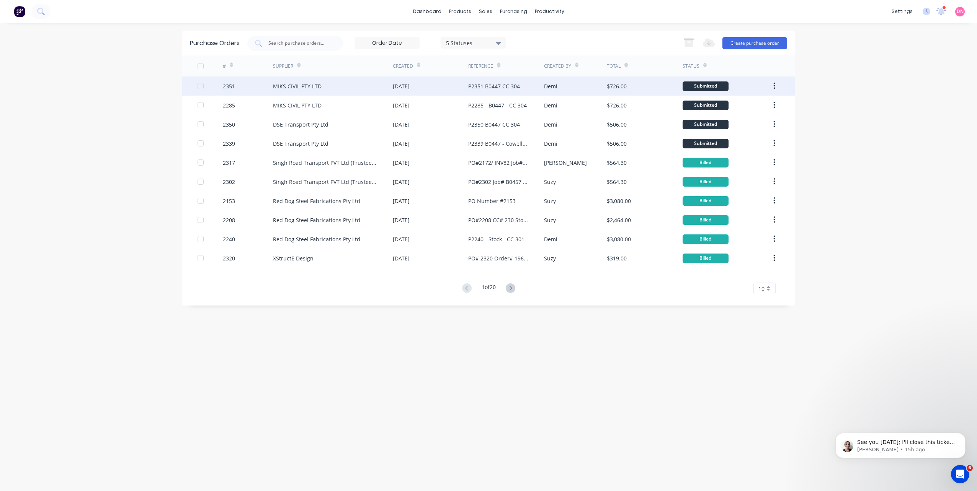
click at [431, 88] on div "[DATE]" at bounding box center [430, 86] width 75 height 19
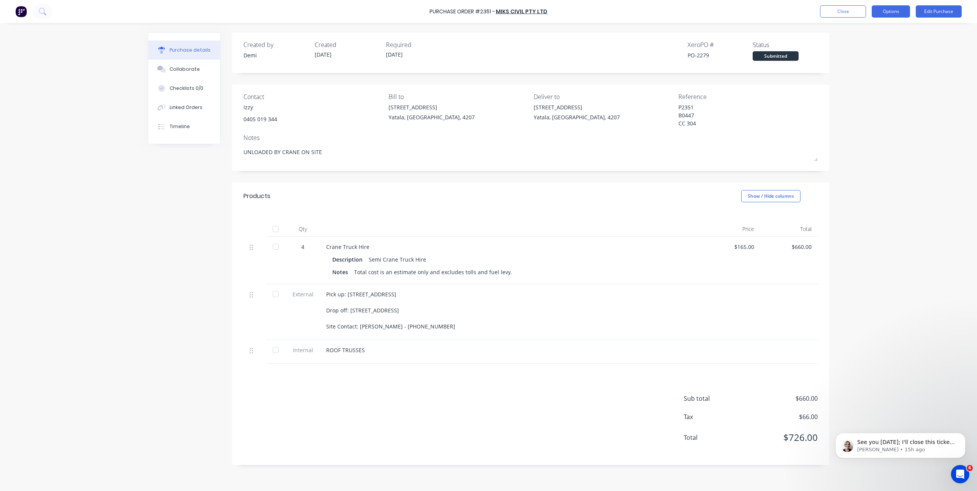
click at [884, 14] on button "Options" at bounding box center [891, 11] width 38 height 12
click at [875, 32] on div "Print / Email" at bounding box center [873, 31] width 59 height 11
click at [867, 59] on div "Without pricing" at bounding box center [873, 61] width 59 height 11
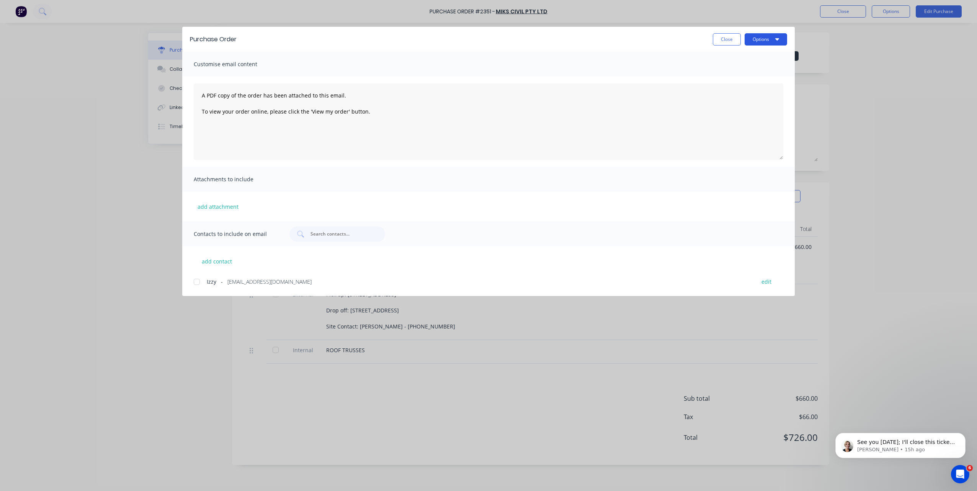
click at [771, 40] on button "Options" at bounding box center [765, 39] width 42 height 12
click at [753, 71] on div "Print" at bounding box center [750, 74] width 59 height 11
click at [721, 40] on button "Close" at bounding box center [727, 39] width 28 height 12
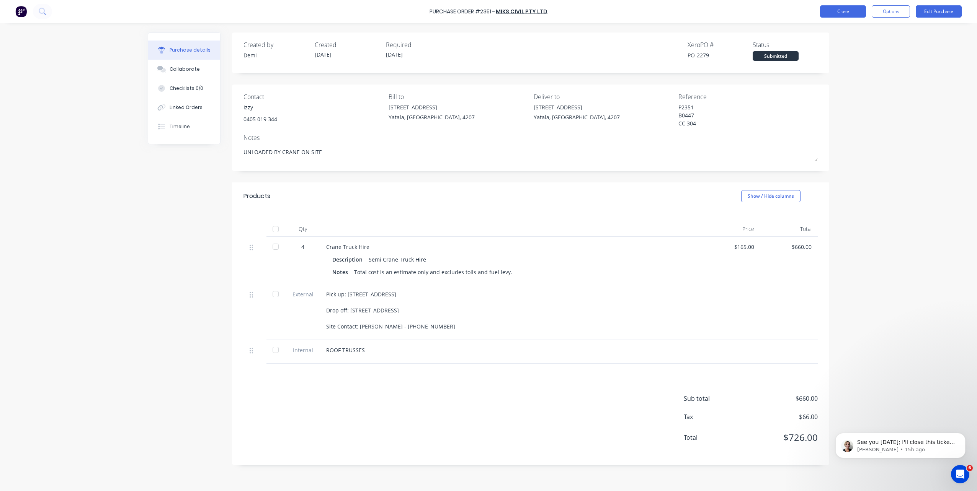
click at [854, 12] on button "Close" at bounding box center [843, 11] width 46 height 12
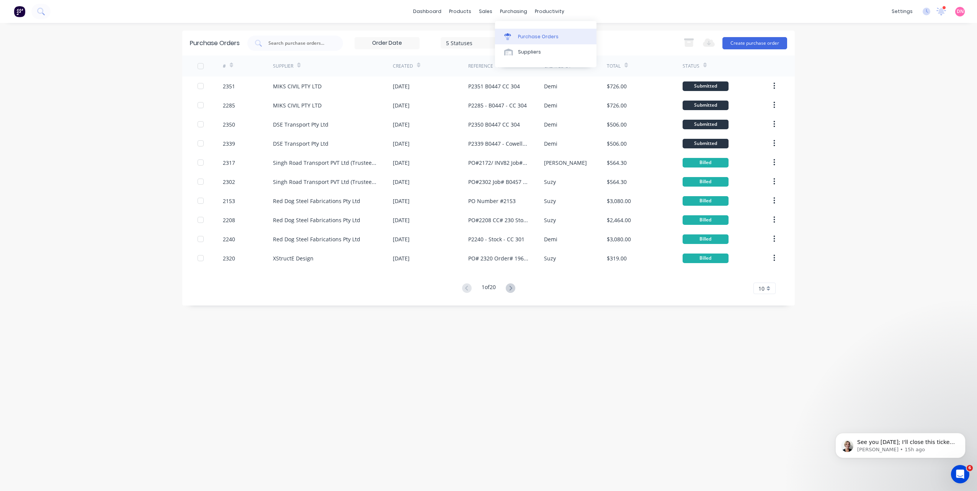
click at [521, 31] on link "Purchase Orders" at bounding box center [545, 36] width 101 height 15
click at [514, 283] on div "# Supplier Created Reference Created By Total Status 2351 MIKS CIVIL PTY LTD [D…" at bounding box center [488, 174] width 612 height 239
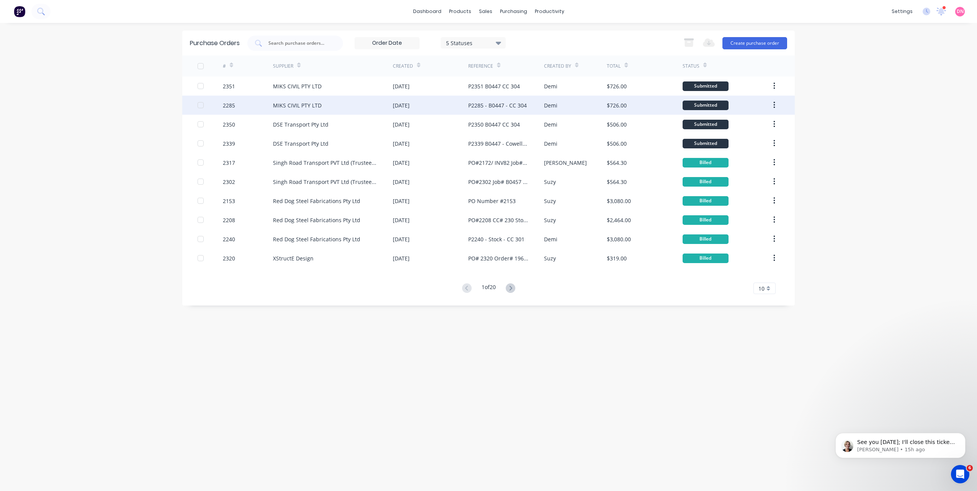
click at [324, 103] on div "MIKS CIVIL PTY LTD" at bounding box center [333, 105] width 120 height 19
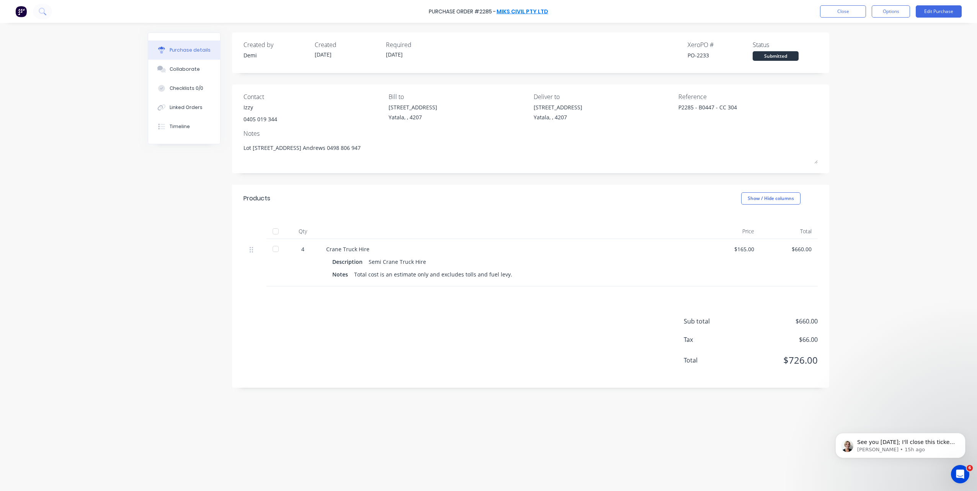
click at [520, 15] on link "MIKS CIVIL PTY LTD" at bounding box center [522, 12] width 52 height 8
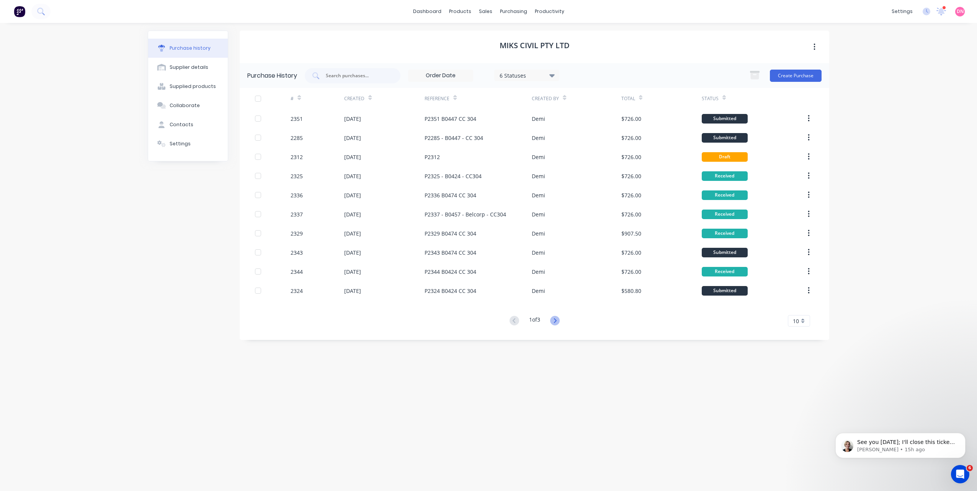
click at [552, 320] on icon at bounding box center [555, 321] width 10 height 10
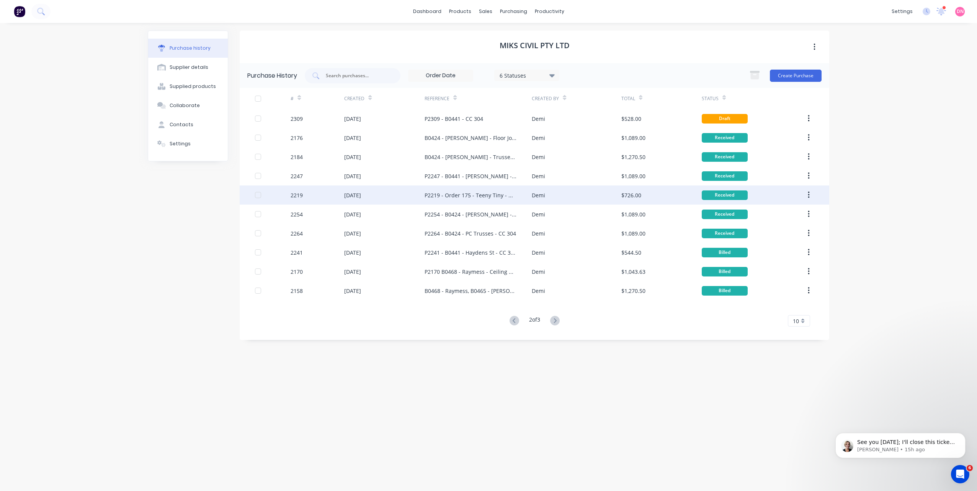
click at [506, 195] on div "P2219 - Order 175 - Teeny Tiny - Home 426 - CC 304" at bounding box center [470, 195] width 92 height 8
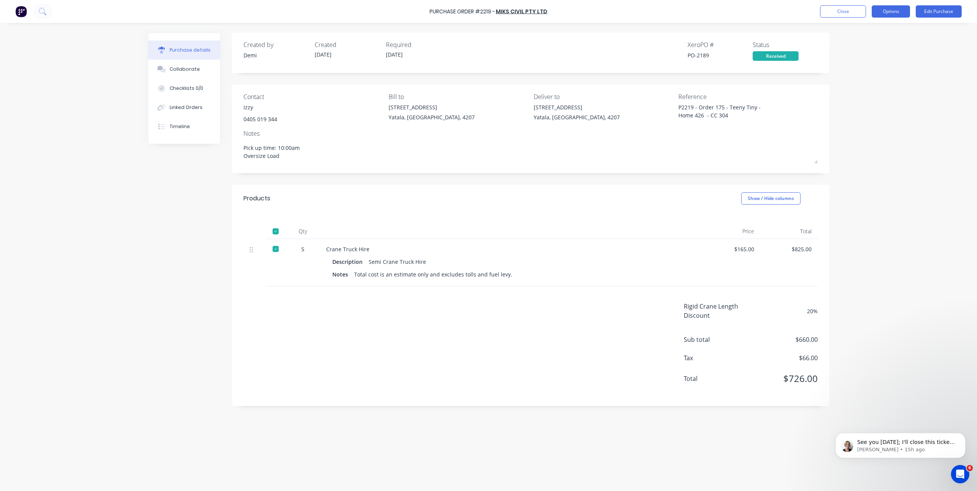
click at [885, 13] on button "Options" at bounding box center [891, 11] width 38 height 12
click at [883, 76] on div "Duplicate" at bounding box center [873, 77] width 59 height 11
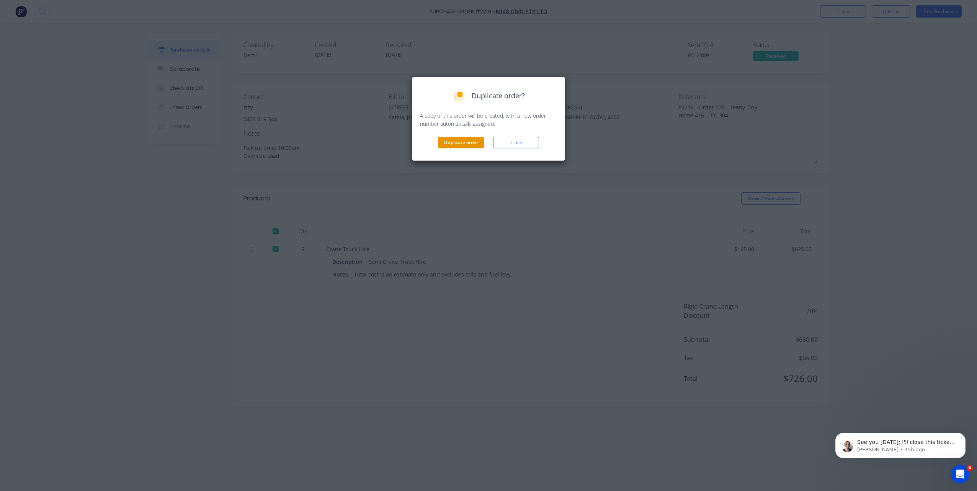
click at [469, 143] on button "Duplicate order" at bounding box center [461, 142] width 46 height 11
